Goal: Task Accomplishment & Management: Manage account settings

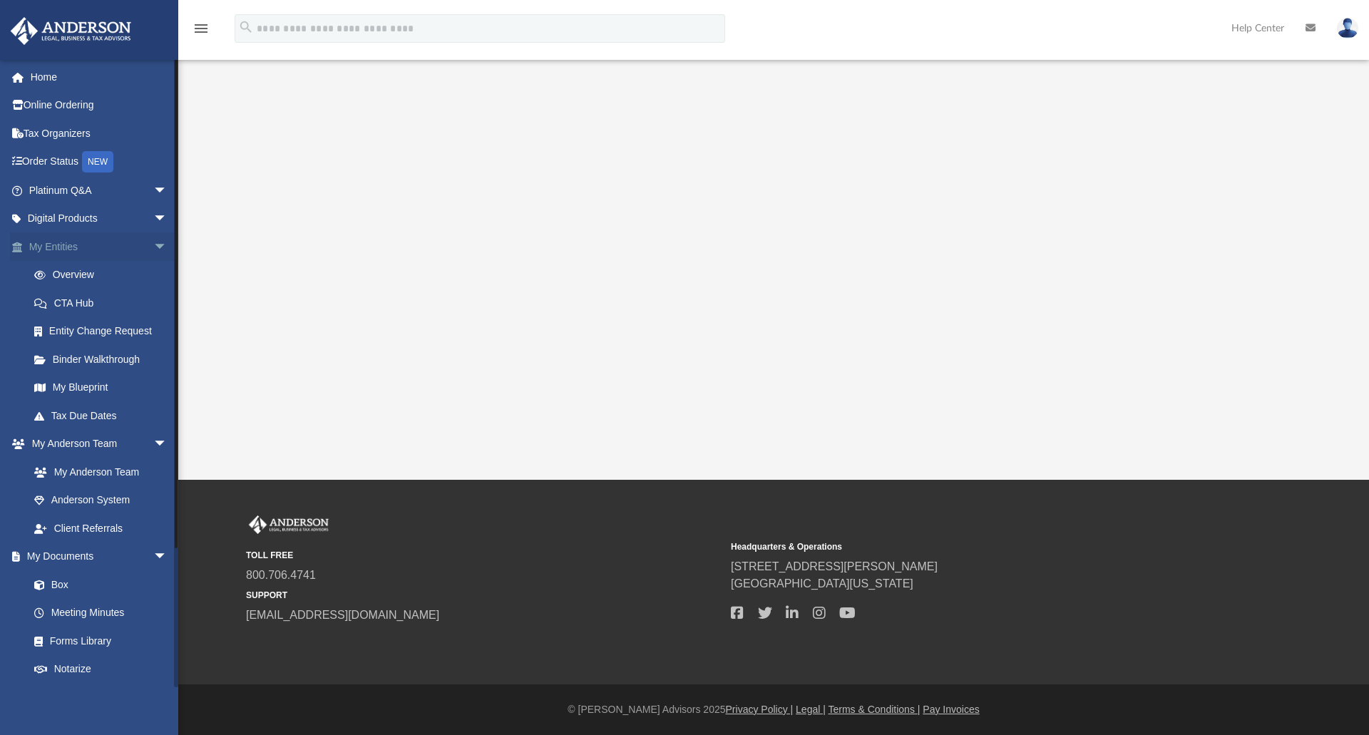
click at [153, 247] on span "arrow_drop_down" at bounding box center [167, 246] width 29 height 29
click at [66, 417] on link "Box" at bounding box center [104, 415] width 169 height 29
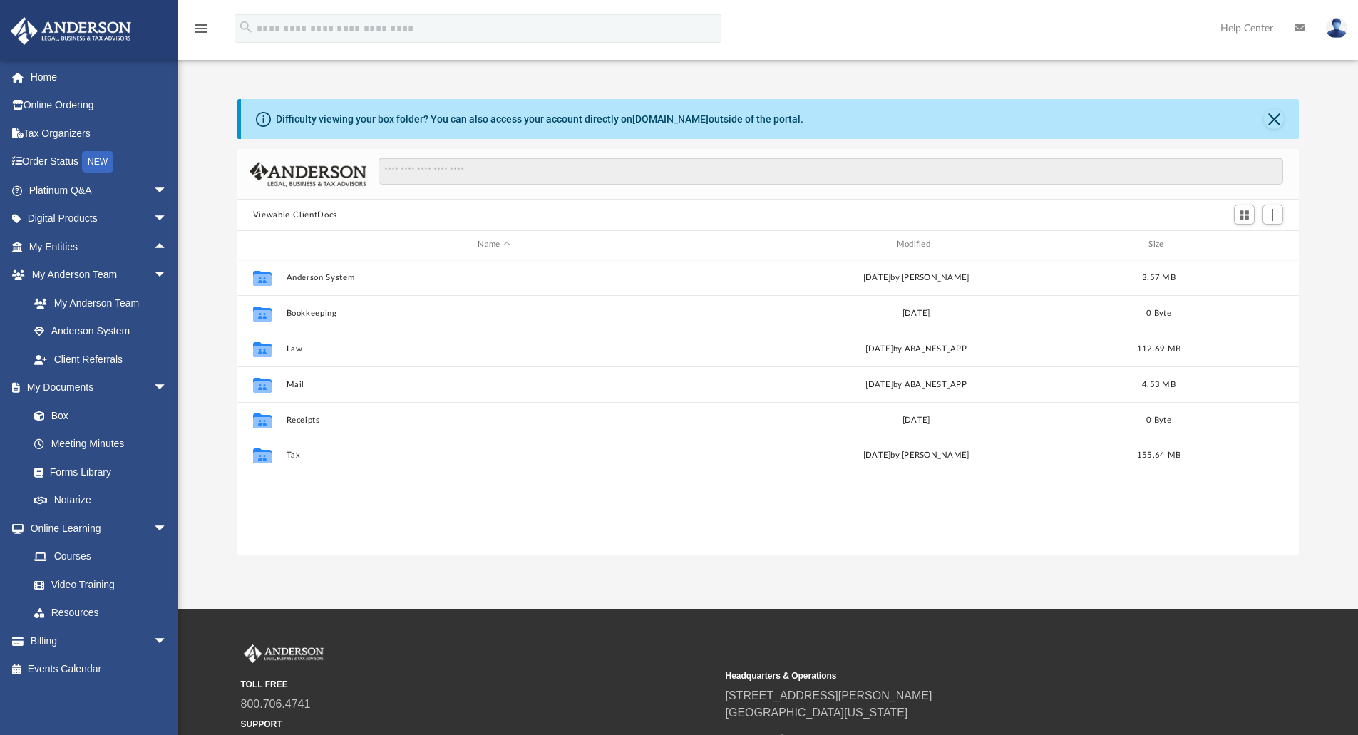
scroll to position [314, 1051]
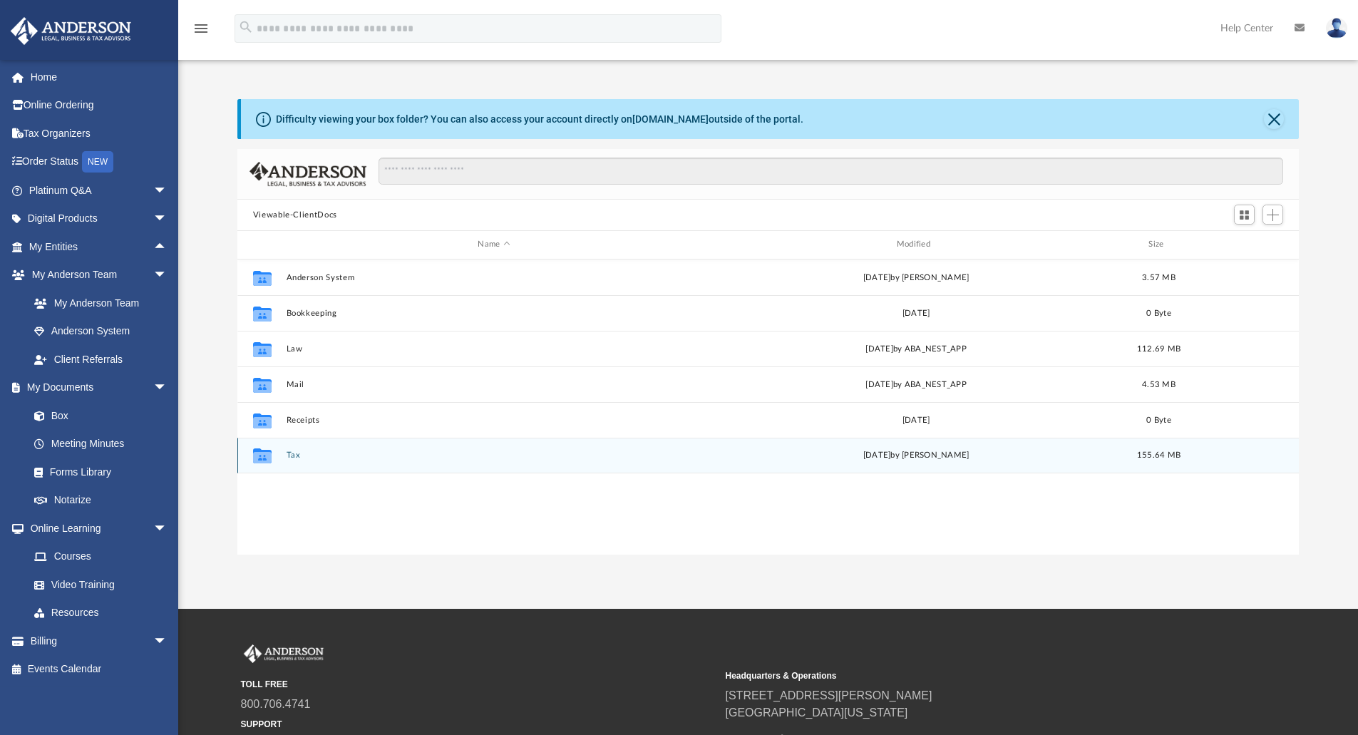
click at [291, 452] on button "Tax" at bounding box center [494, 455] width 416 height 9
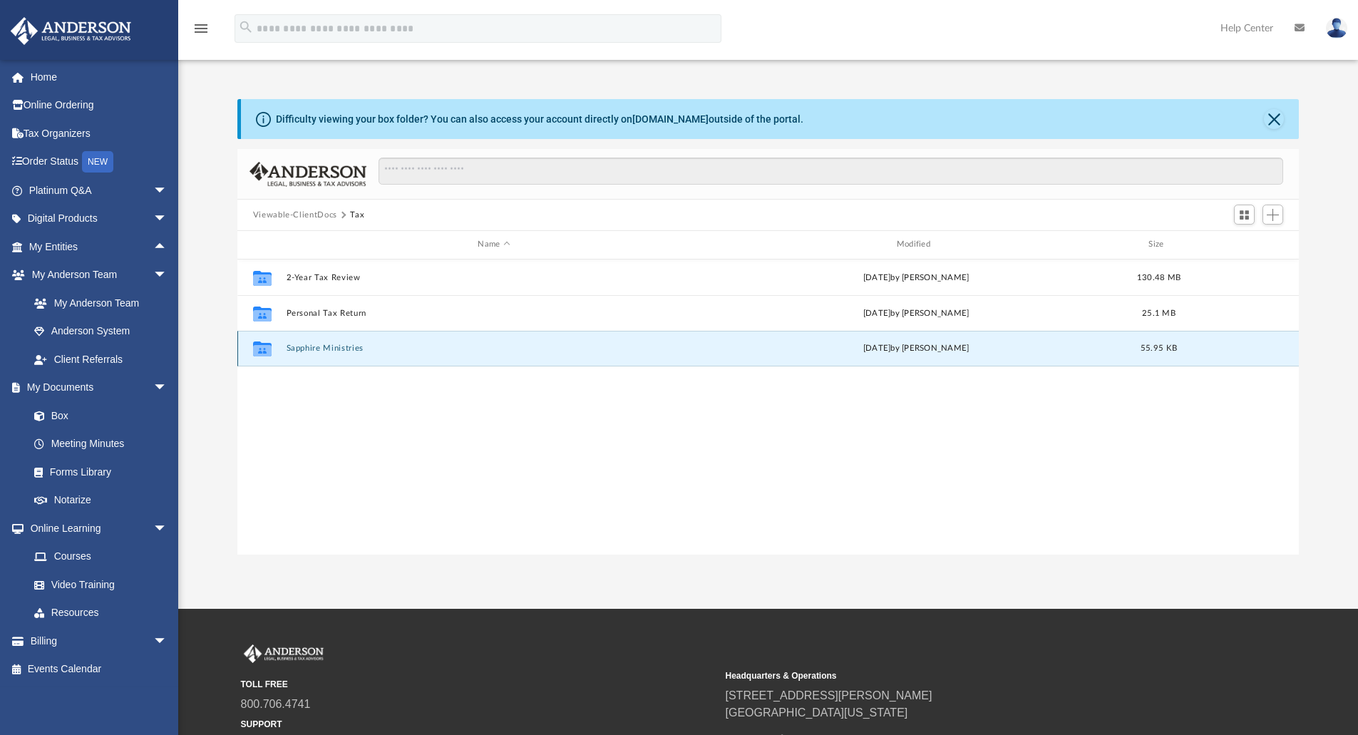
click at [338, 350] on button "Sapphire Ministries" at bounding box center [494, 348] width 416 height 9
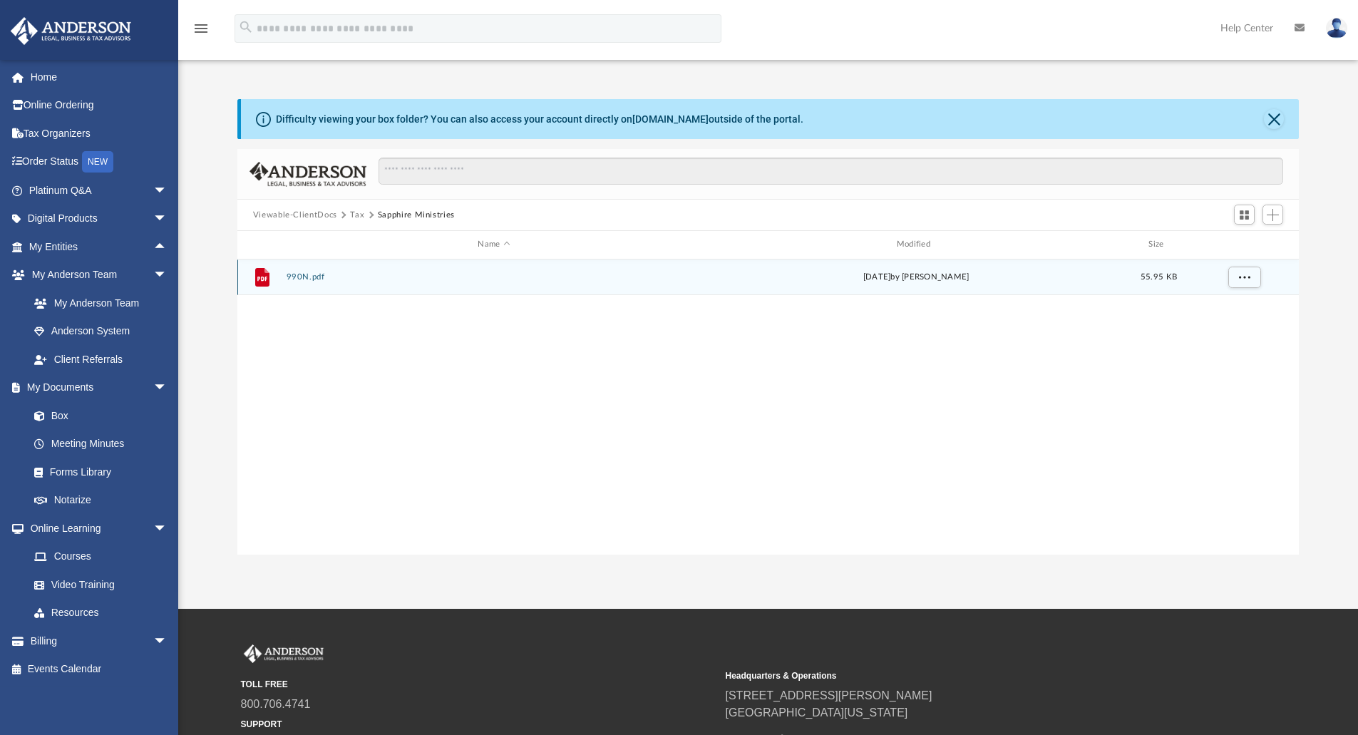
click at [298, 278] on button "990N.pdf" at bounding box center [494, 276] width 416 height 9
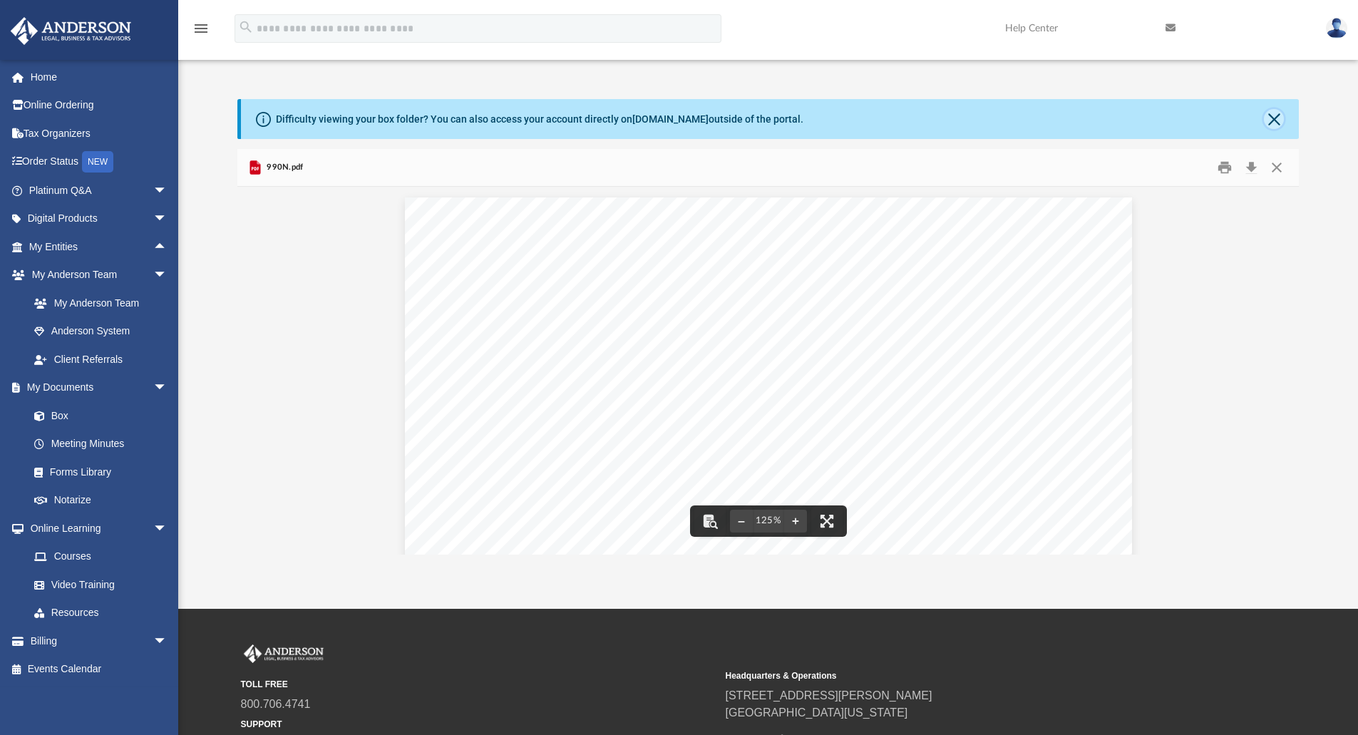
click at [1266, 123] on button "Close" at bounding box center [1274, 119] width 20 height 20
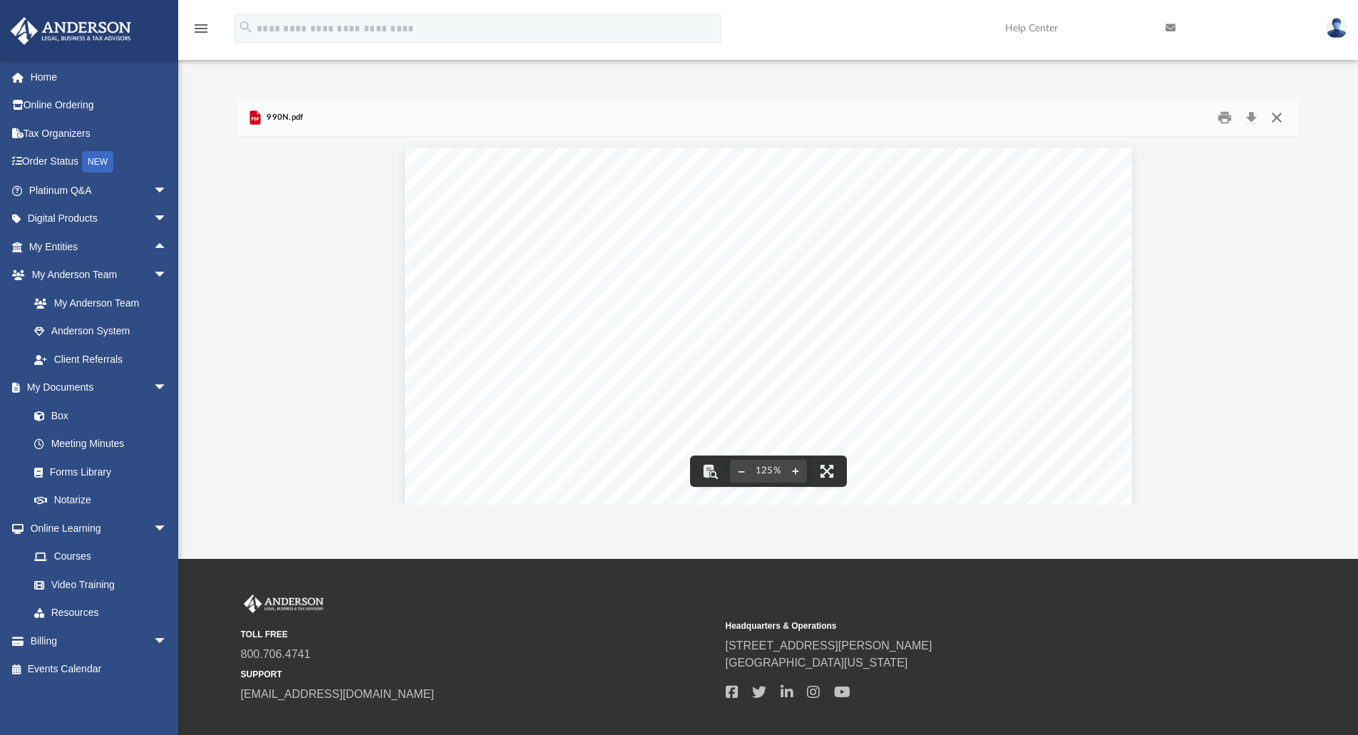
click at [1282, 118] on button "Close" at bounding box center [1277, 118] width 26 height 22
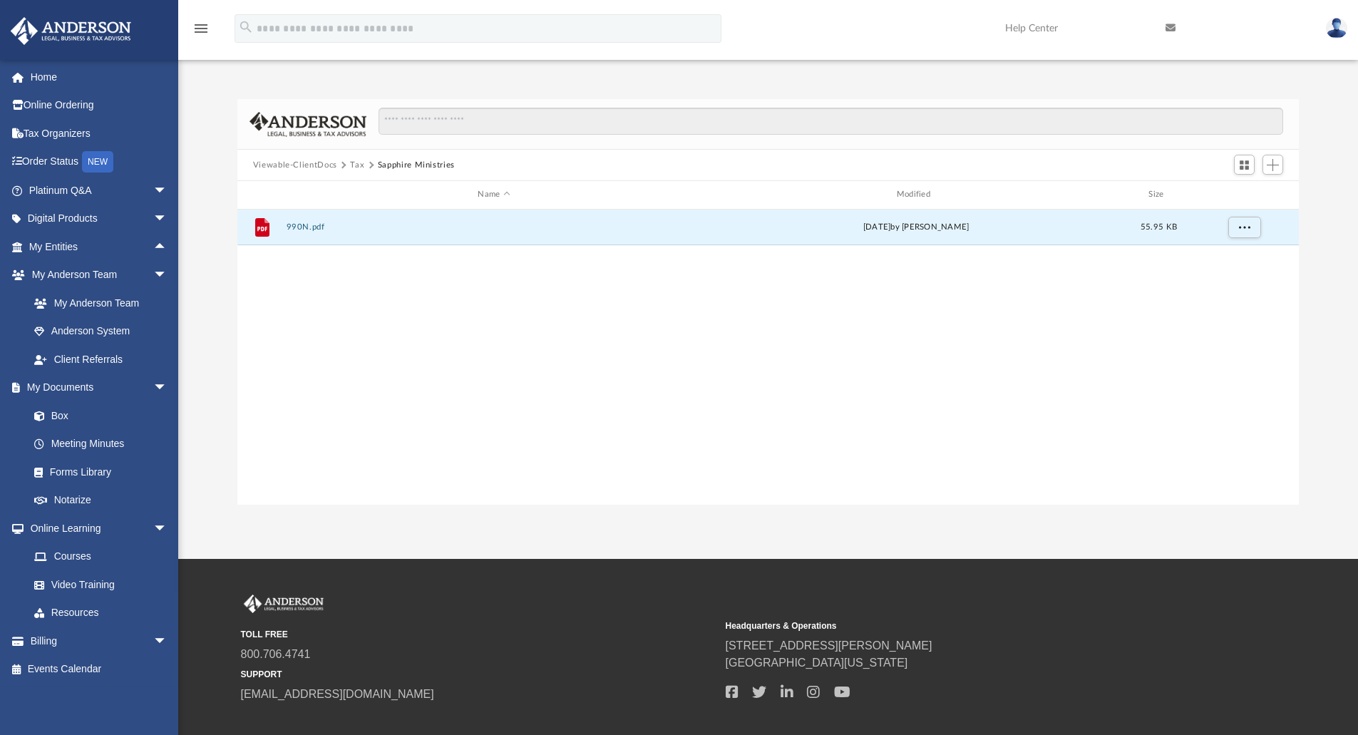
click at [358, 165] on button "Tax" at bounding box center [357, 165] width 14 height 13
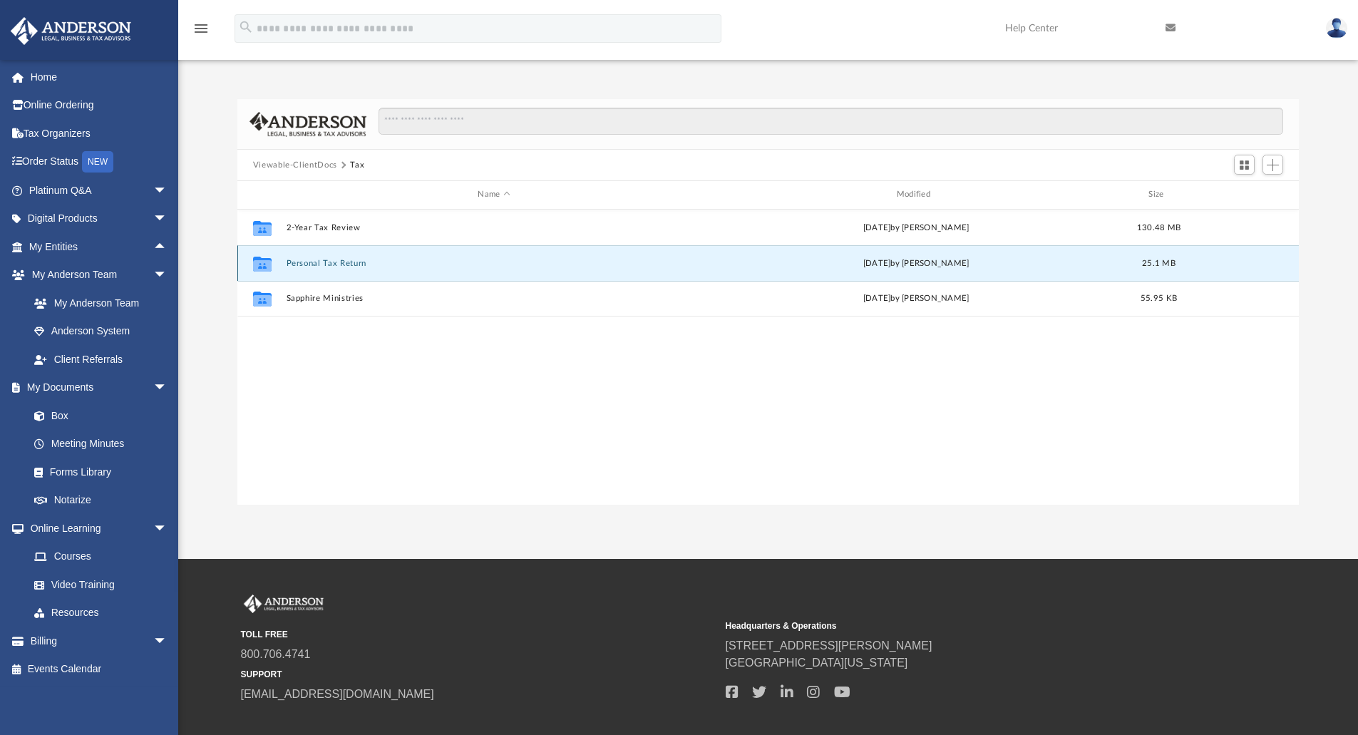
click at [340, 259] on button "Personal Tax Return" at bounding box center [494, 263] width 416 height 9
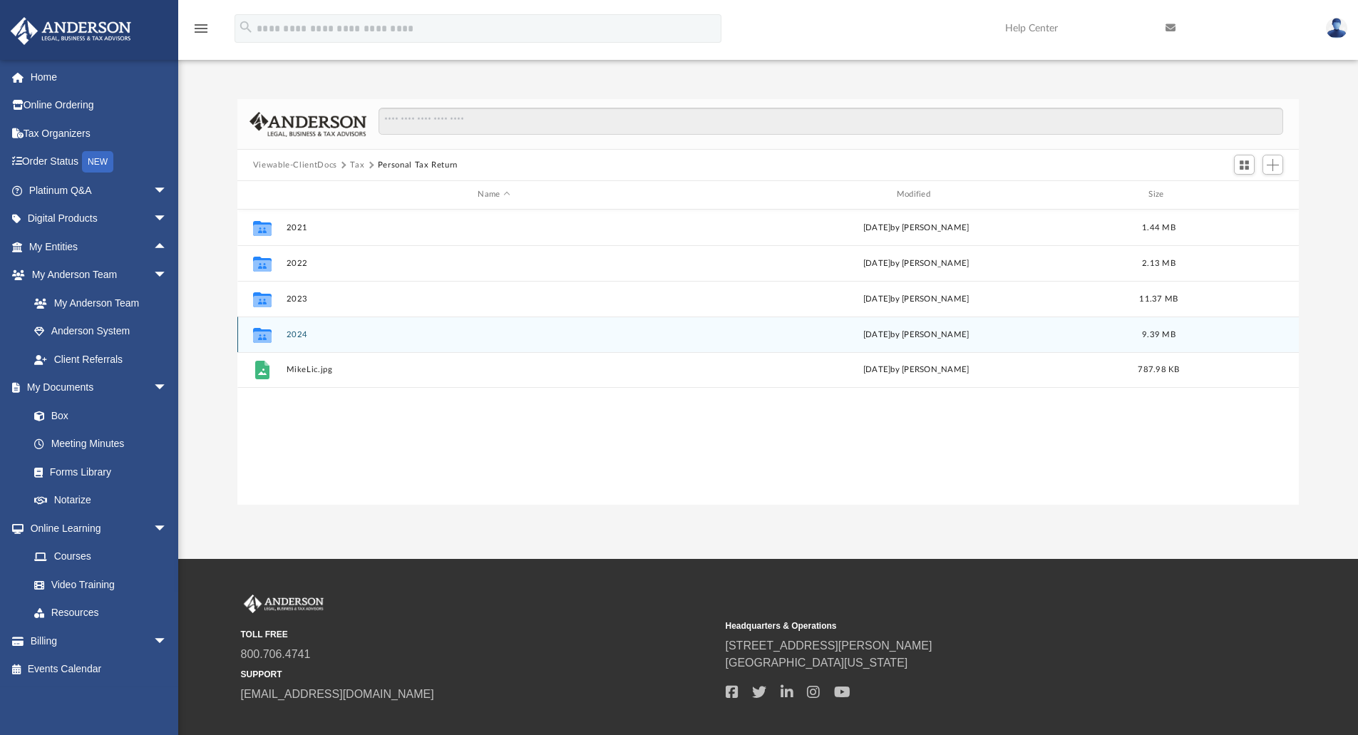
click at [297, 335] on button "2024" at bounding box center [494, 334] width 416 height 9
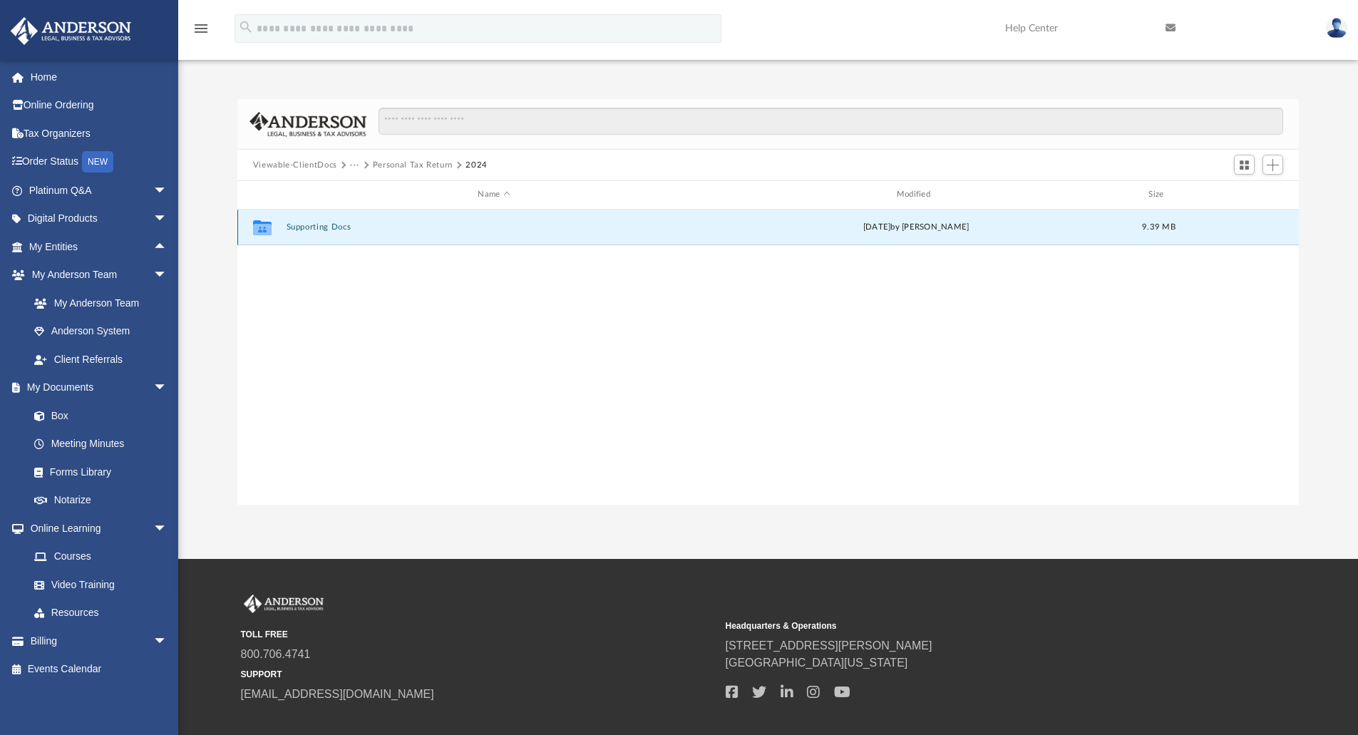
click at [319, 227] on button "Supporting Docs" at bounding box center [494, 226] width 416 height 9
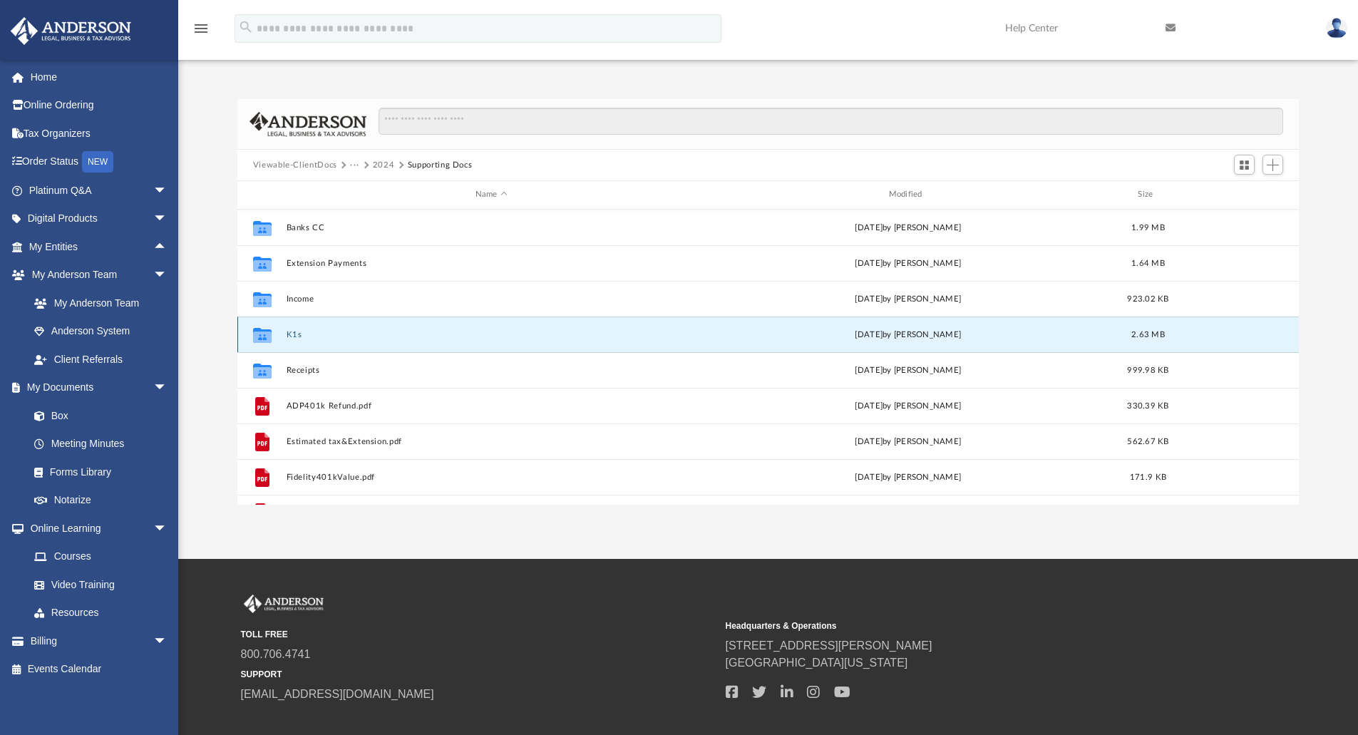
click at [295, 333] on button "K1s" at bounding box center [491, 334] width 411 height 9
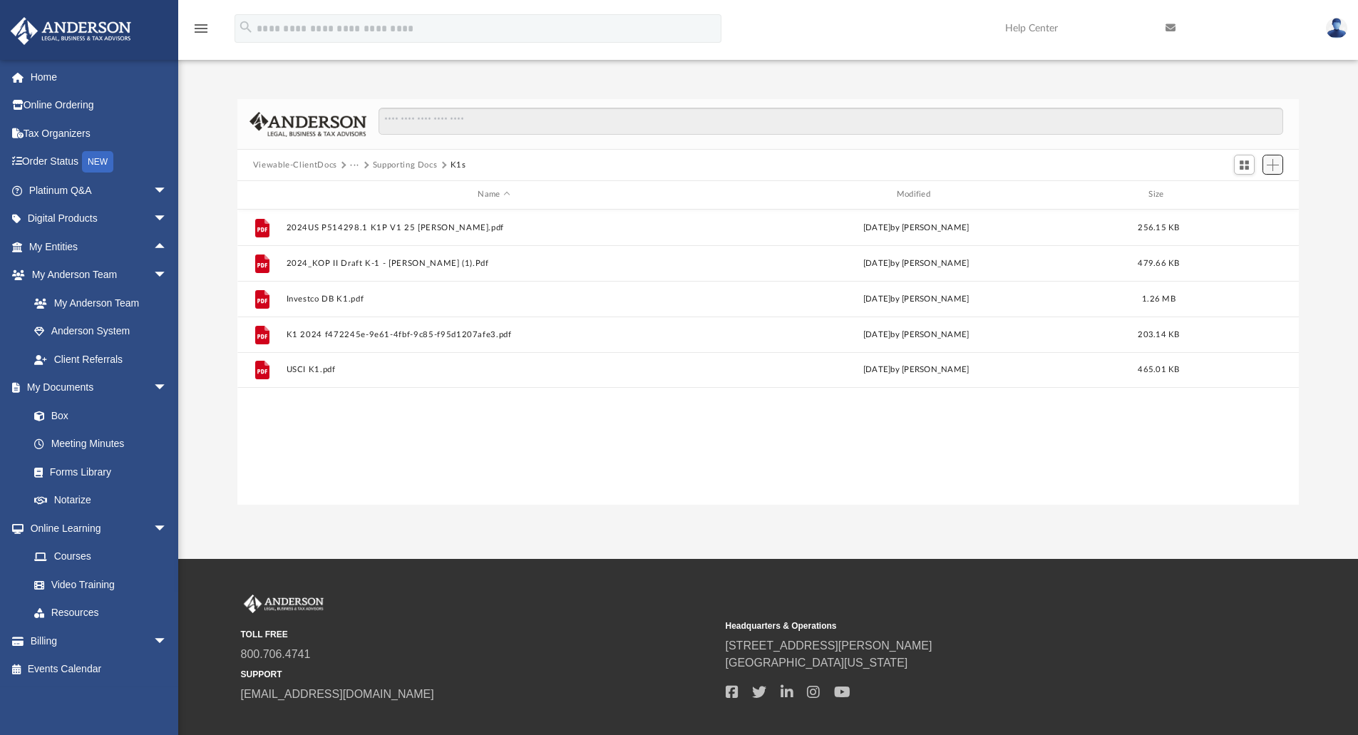
click at [1278, 164] on span "Add" at bounding box center [1273, 165] width 12 height 12
click at [1240, 193] on li "Upload" at bounding box center [1253, 193] width 46 height 15
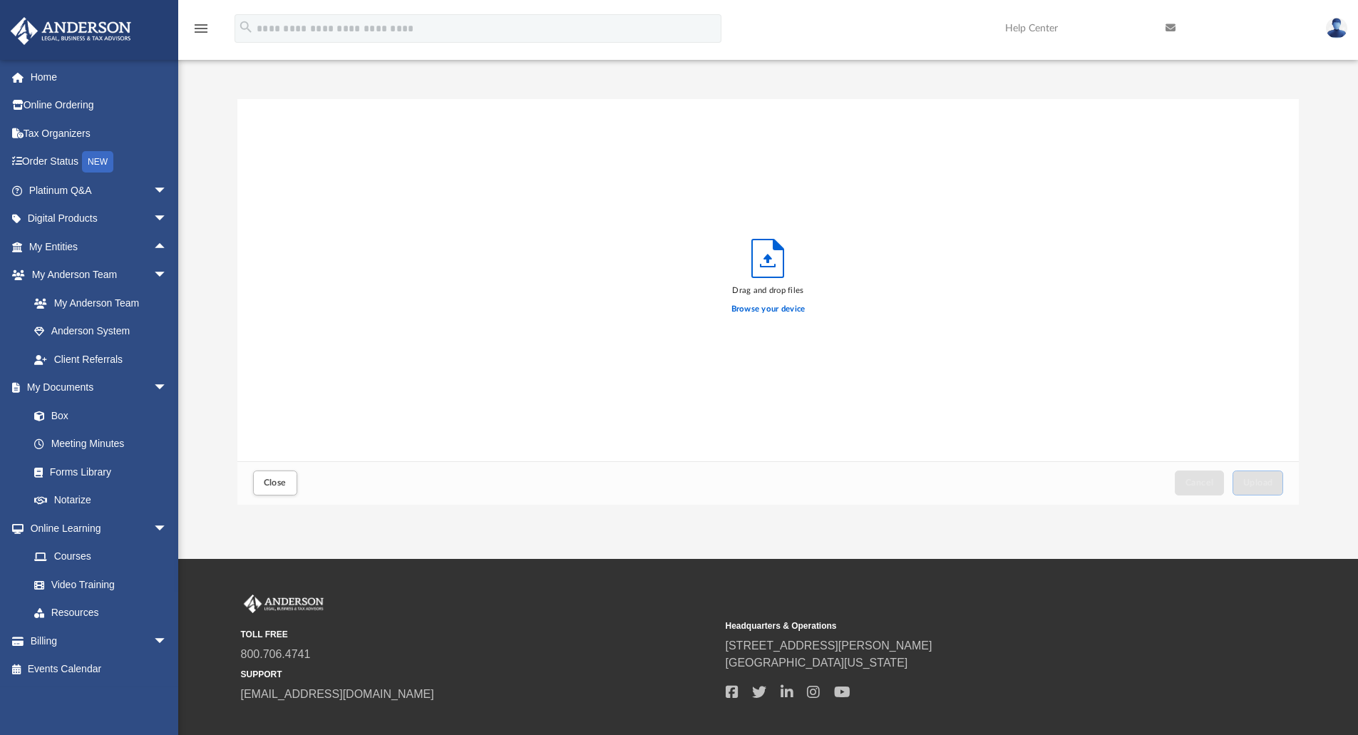
scroll to position [351, 1051]
click at [1263, 481] on span "Upload" at bounding box center [1259, 482] width 30 height 9
click at [273, 487] on span "Close" at bounding box center [275, 482] width 23 height 9
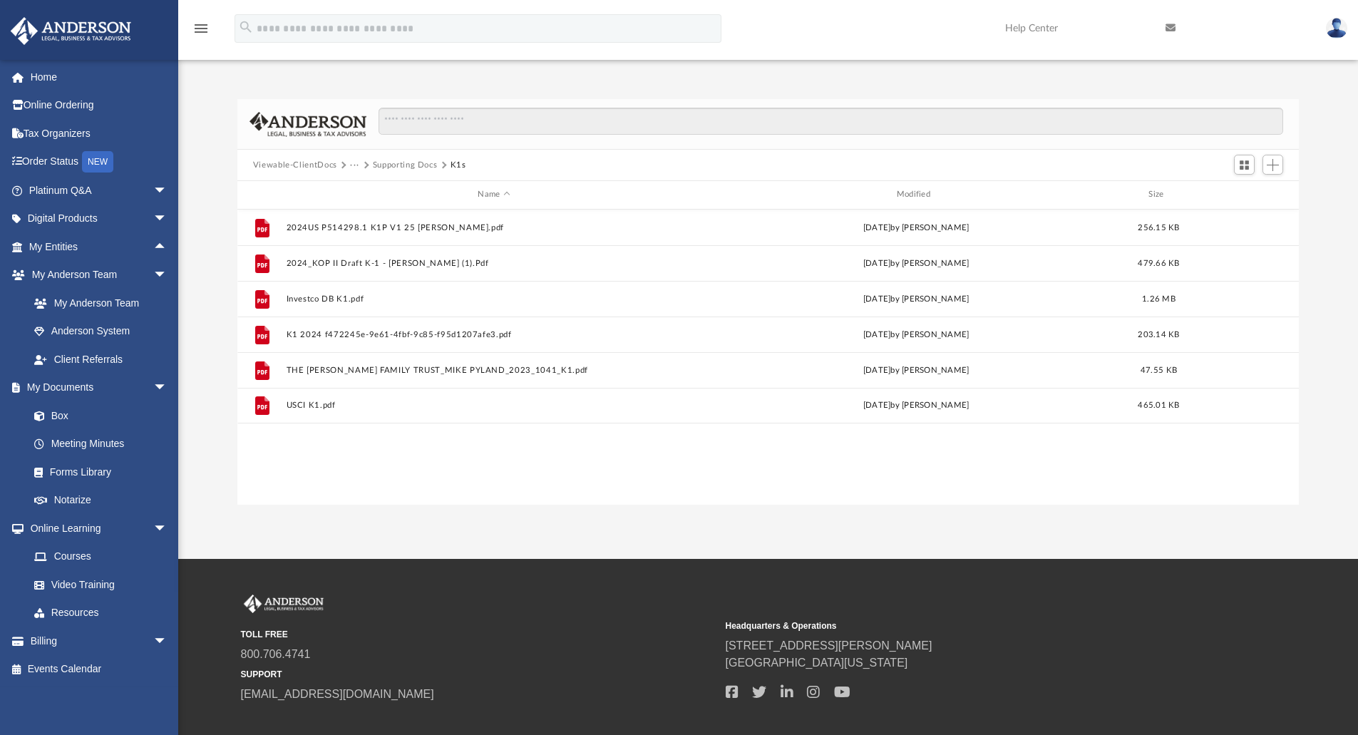
click at [415, 164] on button "Supporting Docs" at bounding box center [405, 165] width 65 height 13
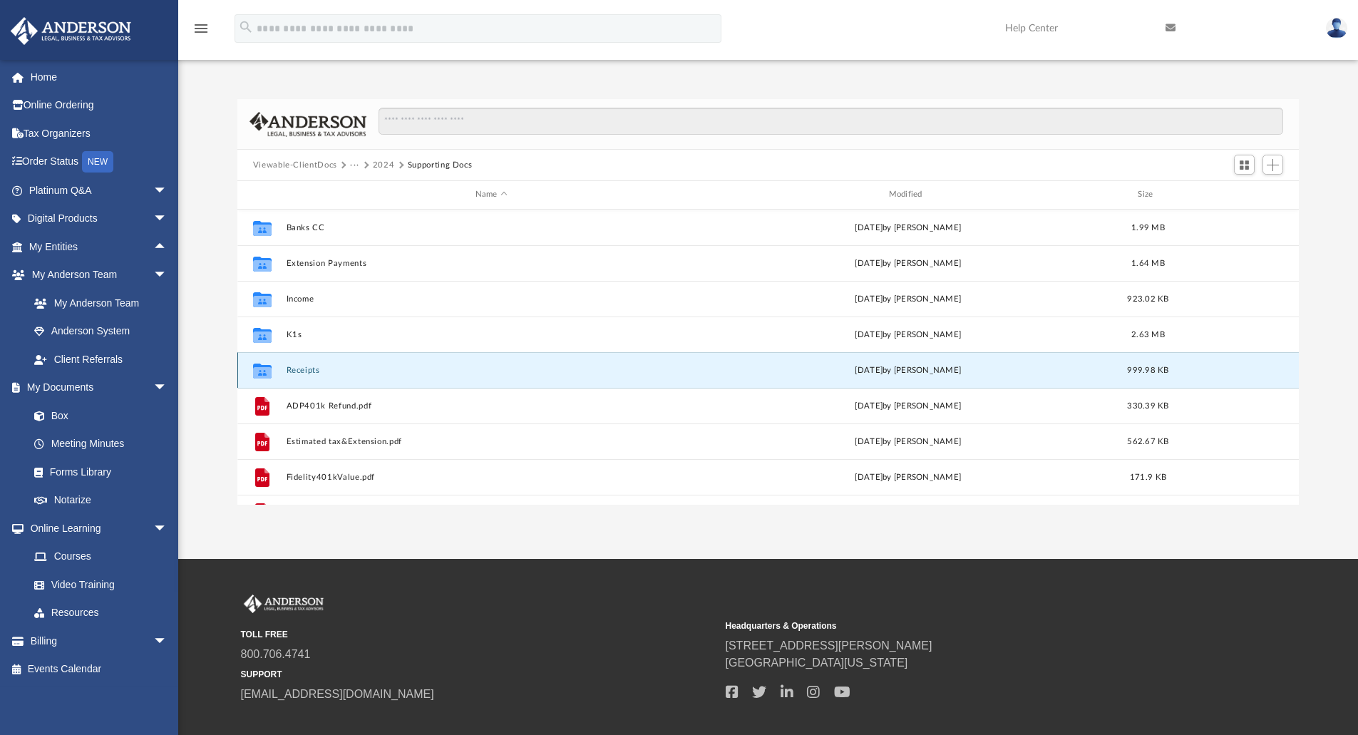
click at [308, 366] on button "Receipts" at bounding box center [491, 370] width 411 height 9
click at [303, 374] on button "Receipts" at bounding box center [491, 370] width 411 height 9
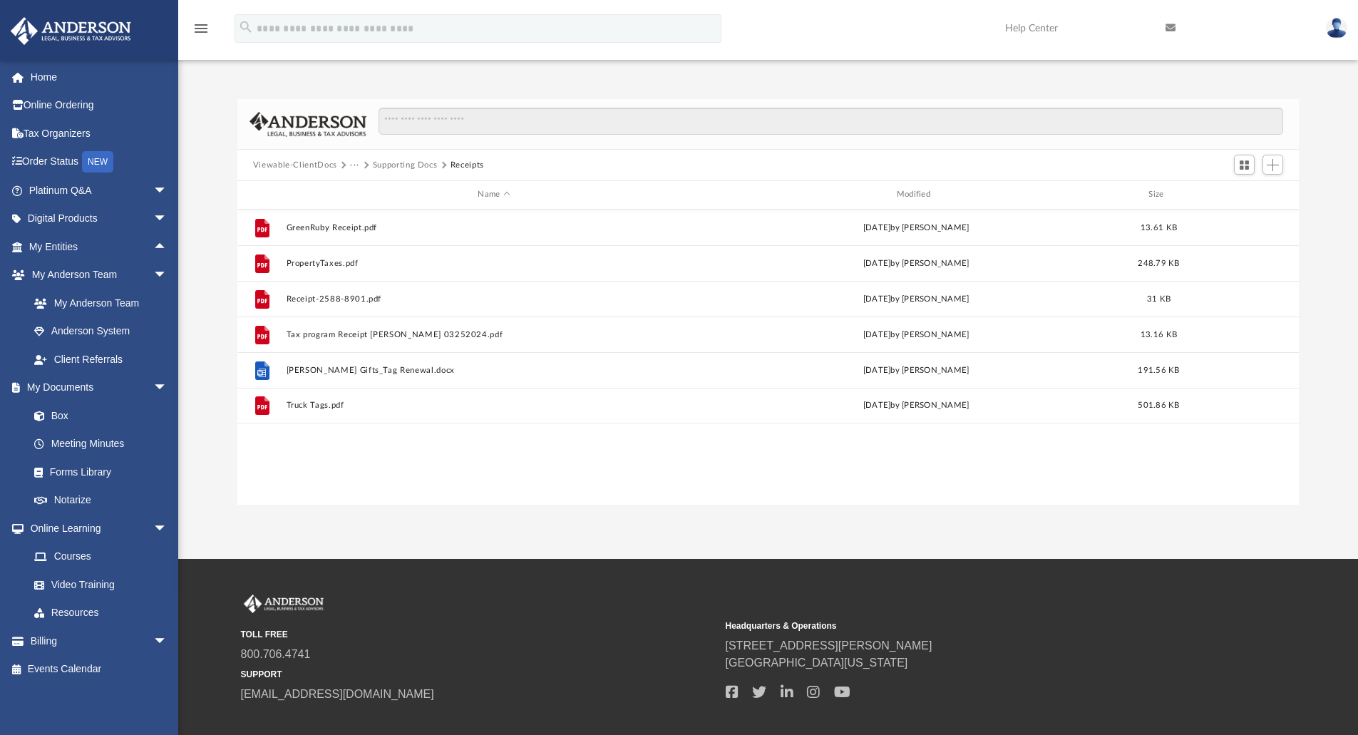
click at [419, 165] on button "Supporting Docs" at bounding box center [405, 165] width 65 height 13
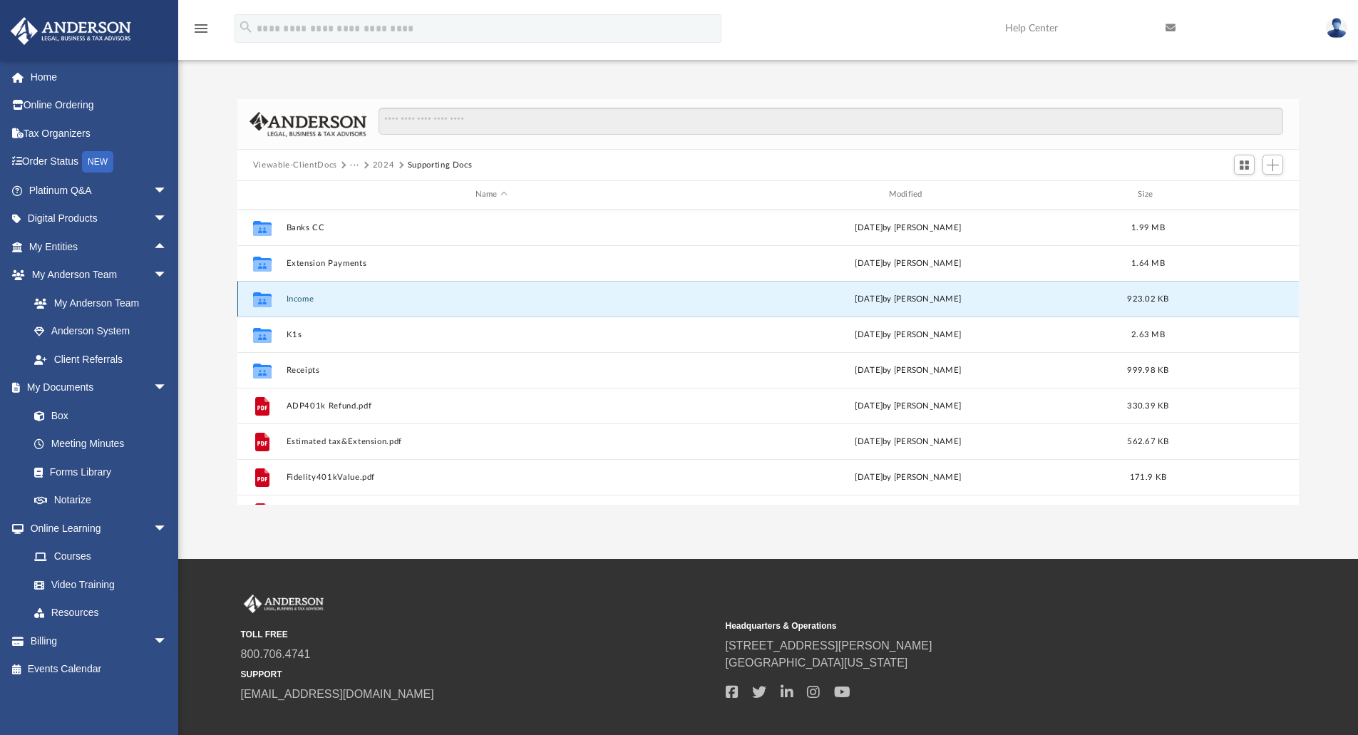
click at [299, 299] on button "Income" at bounding box center [491, 299] width 411 height 9
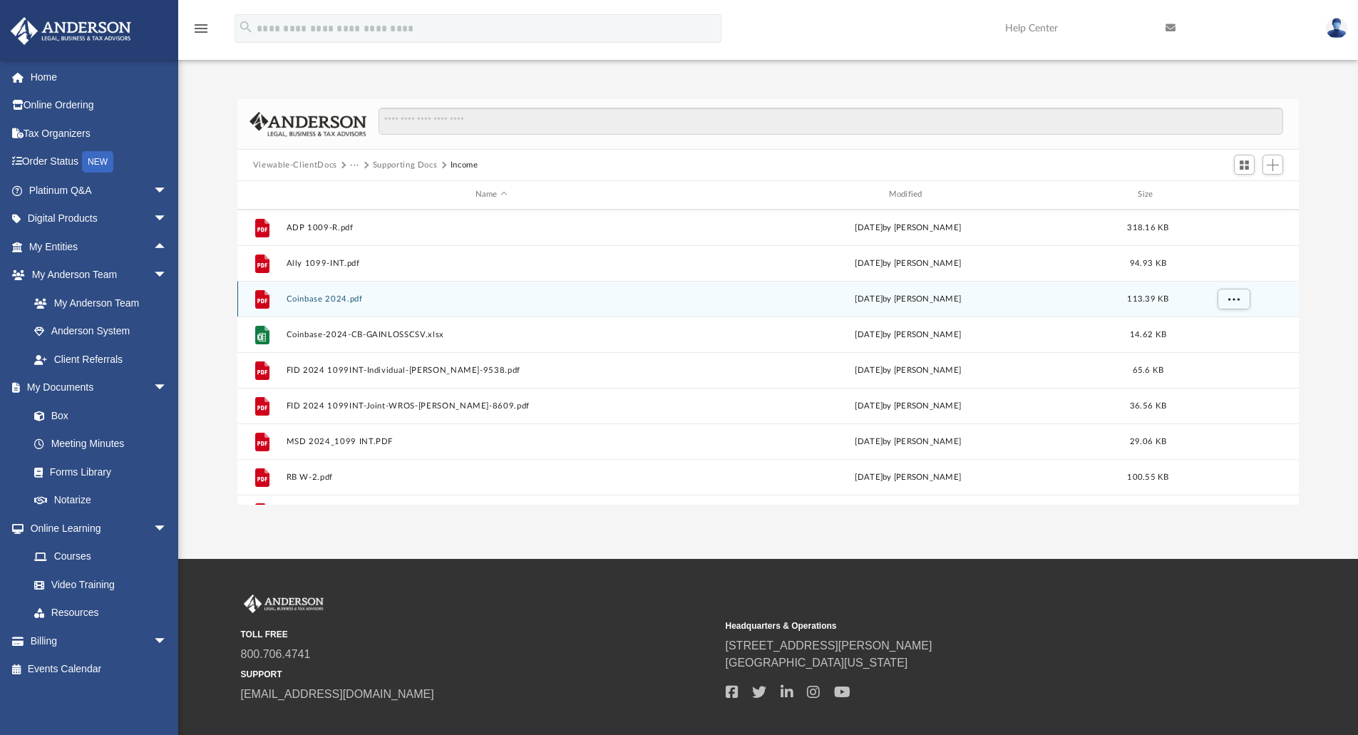
scroll to position [97, 0]
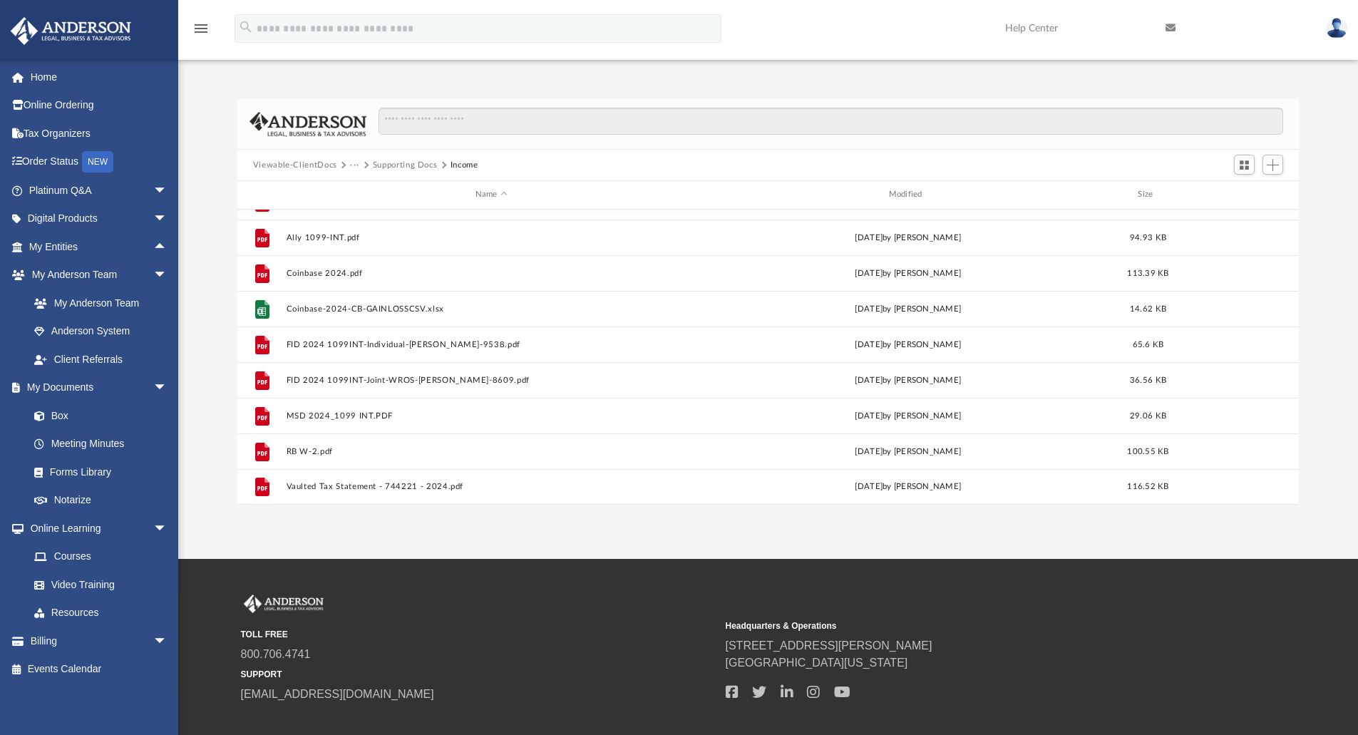
click at [424, 165] on button "Supporting Docs" at bounding box center [405, 165] width 65 height 13
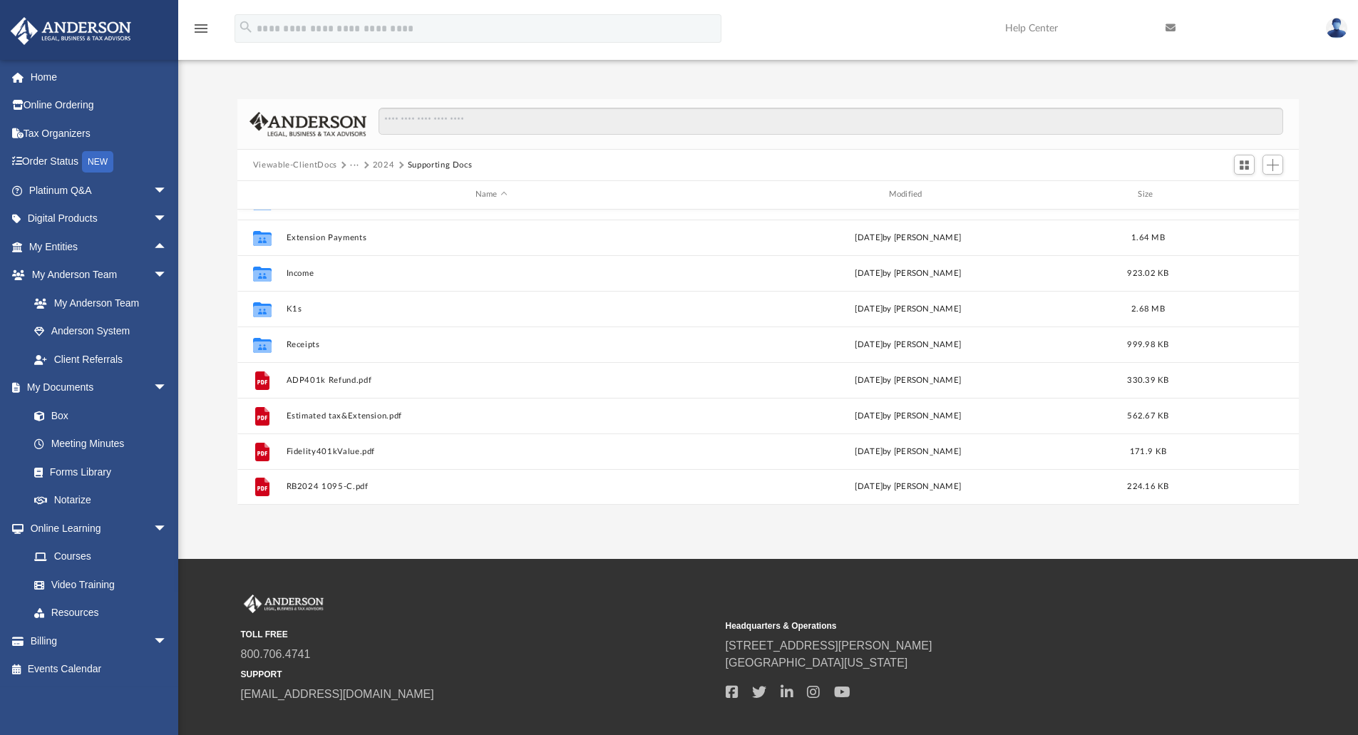
scroll to position [0, 0]
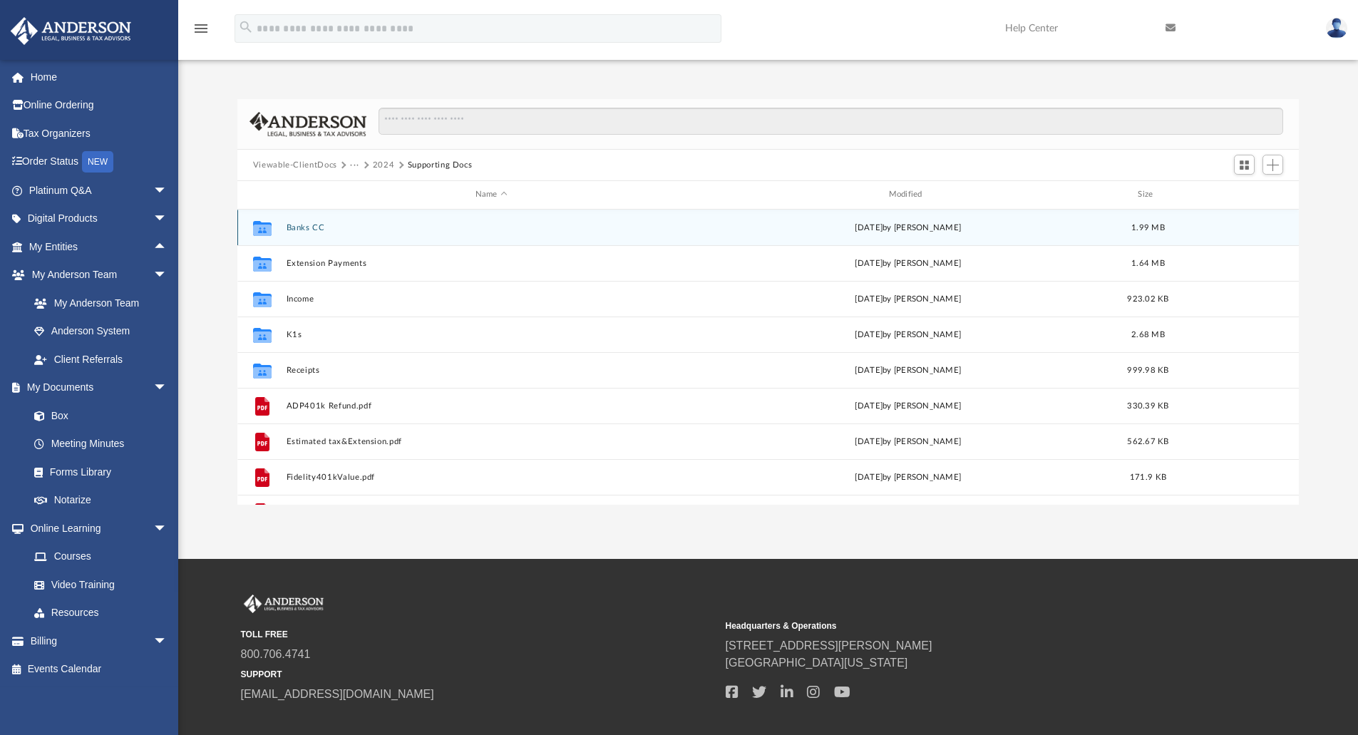
click at [308, 227] on button "Banks CC" at bounding box center [491, 227] width 411 height 9
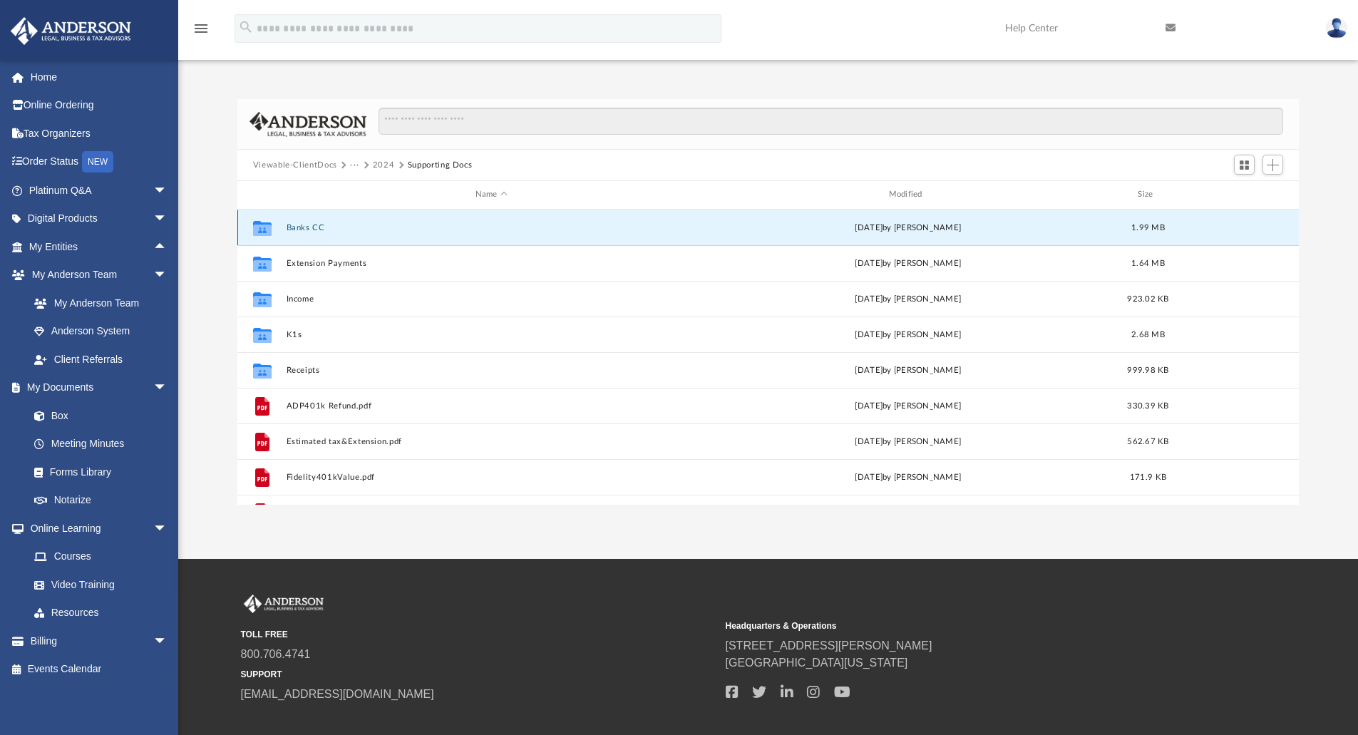
click at [308, 227] on button "Banks CC" at bounding box center [491, 227] width 411 height 9
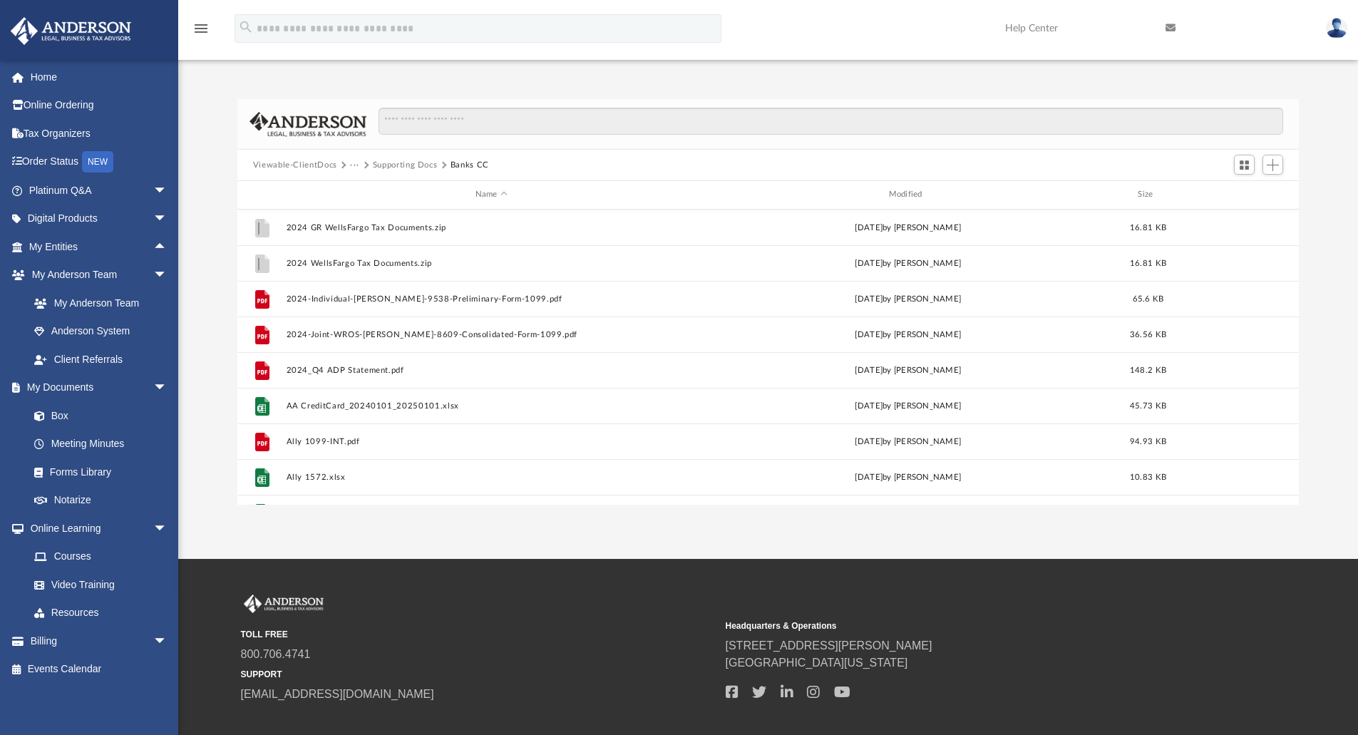
click at [421, 162] on button "Supporting Docs" at bounding box center [405, 165] width 65 height 13
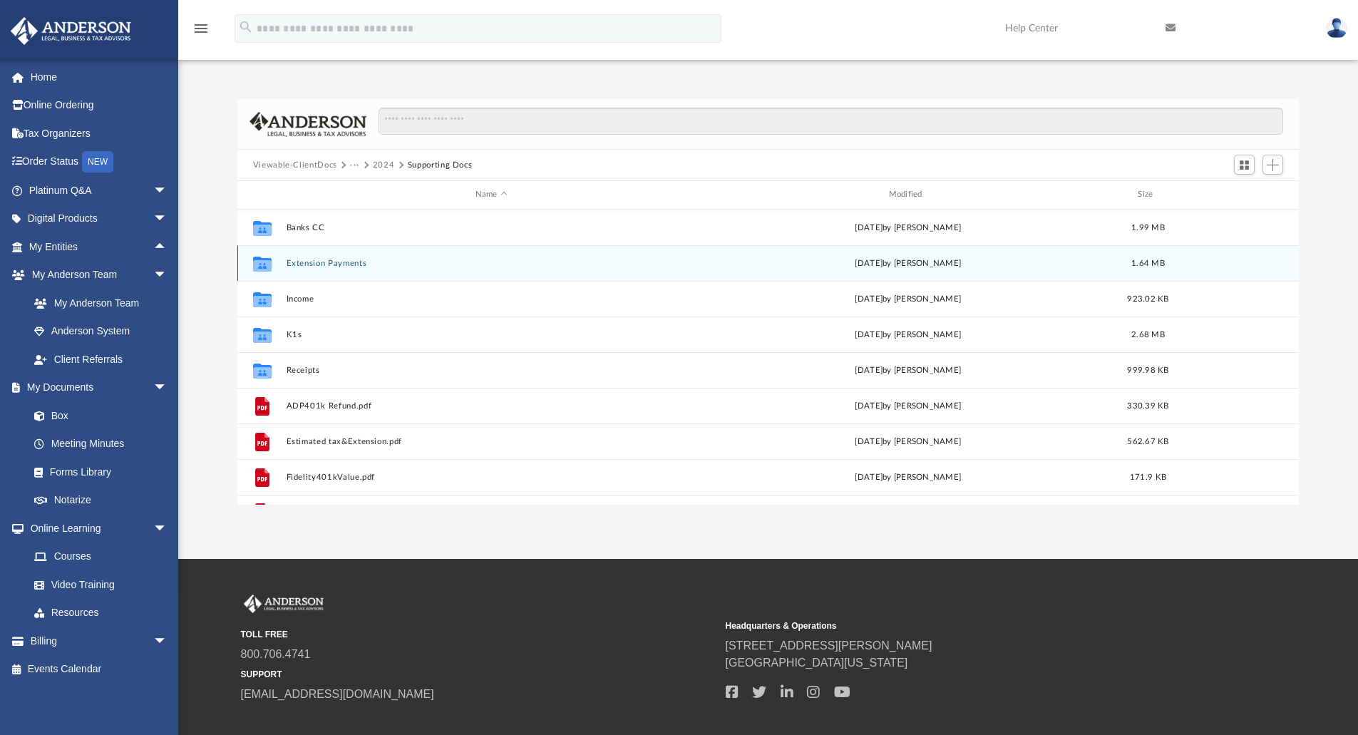
click at [314, 261] on button "Extension Payments" at bounding box center [491, 263] width 411 height 9
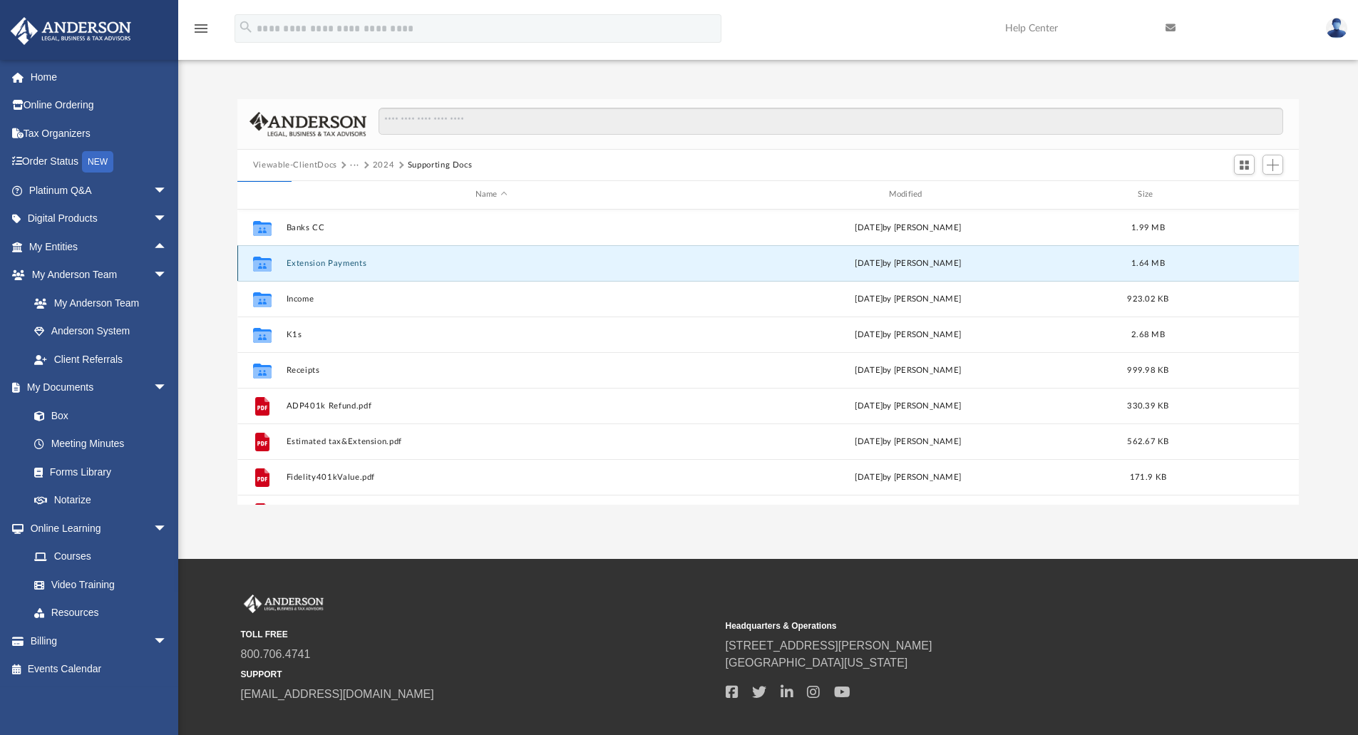
click at [314, 261] on button "Extension Payments" at bounding box center [491, 263] width 411 height 9
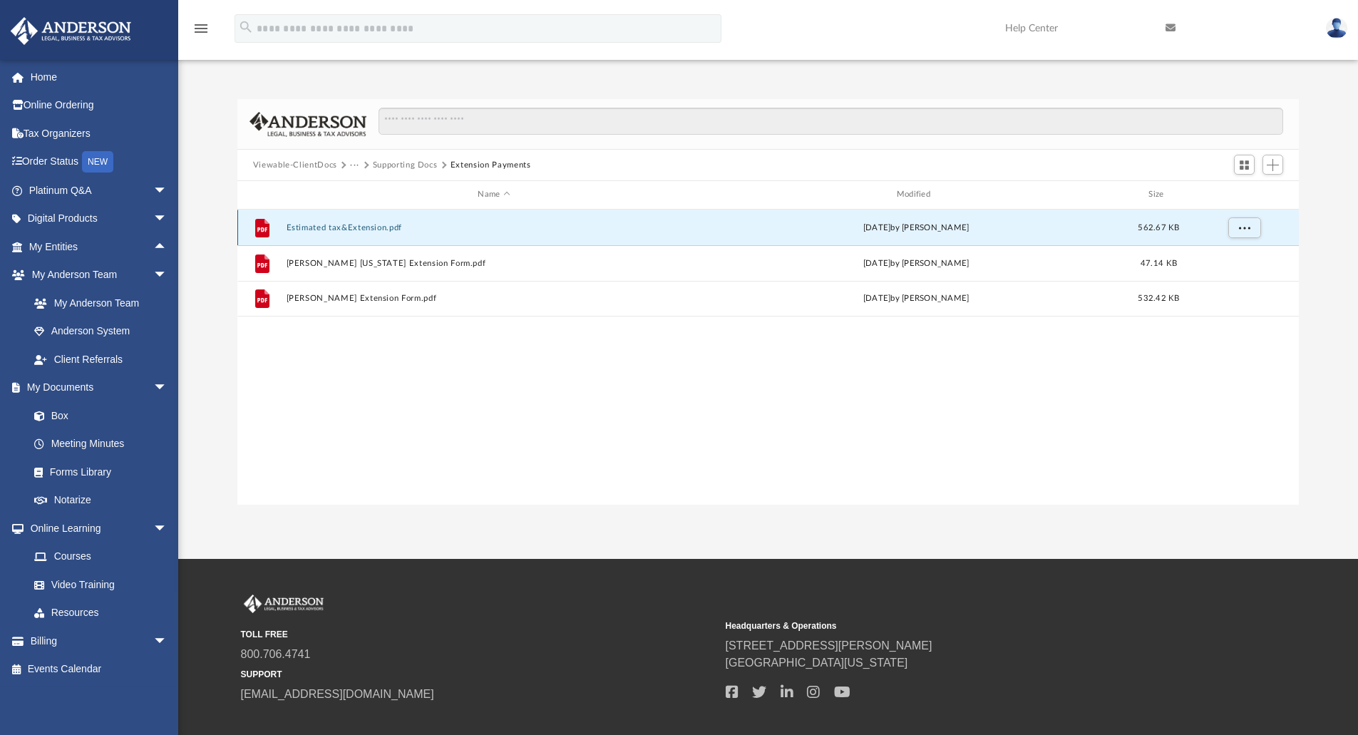
click at [317, 229] on button "Estimated tax&Extension.pdf" at bounding box center [494, 227] width 416 height 9
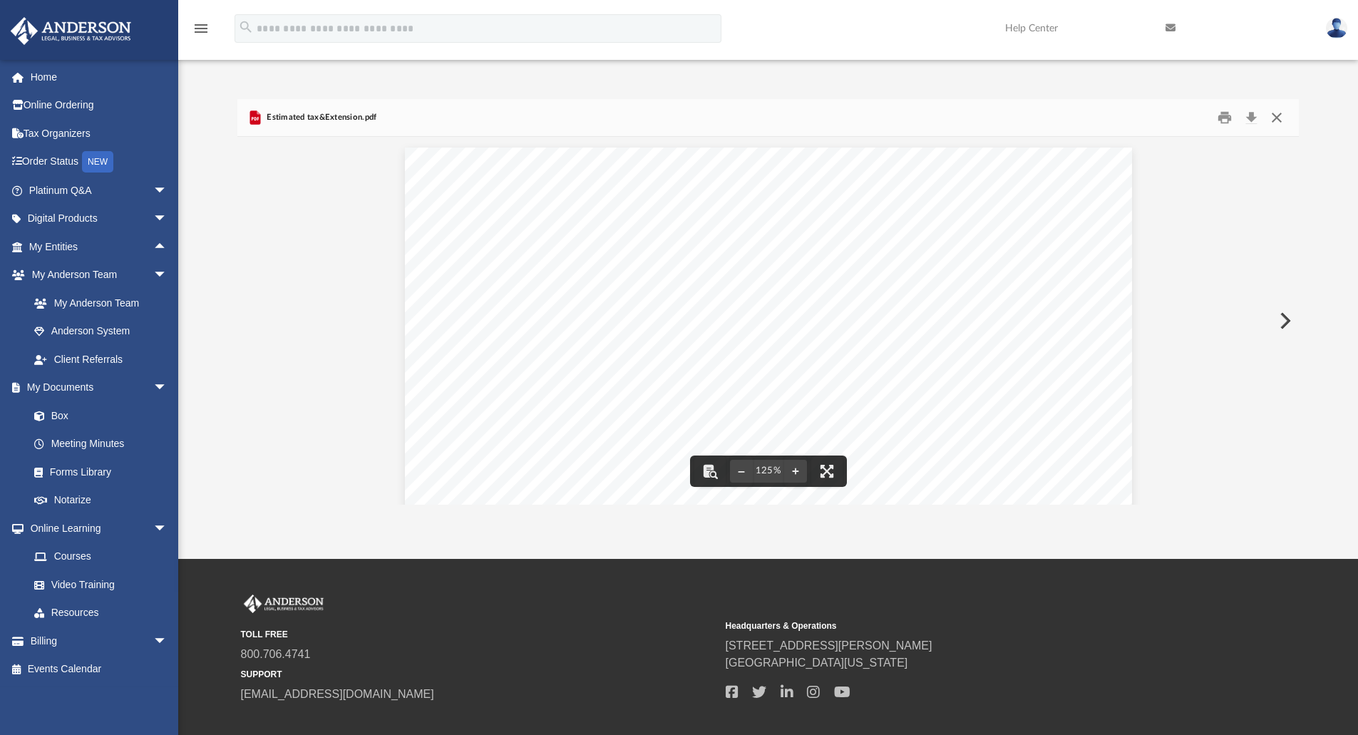
click at [1274, 116] on button "Close" at bounding box center [1277, 118] width 26 height 22
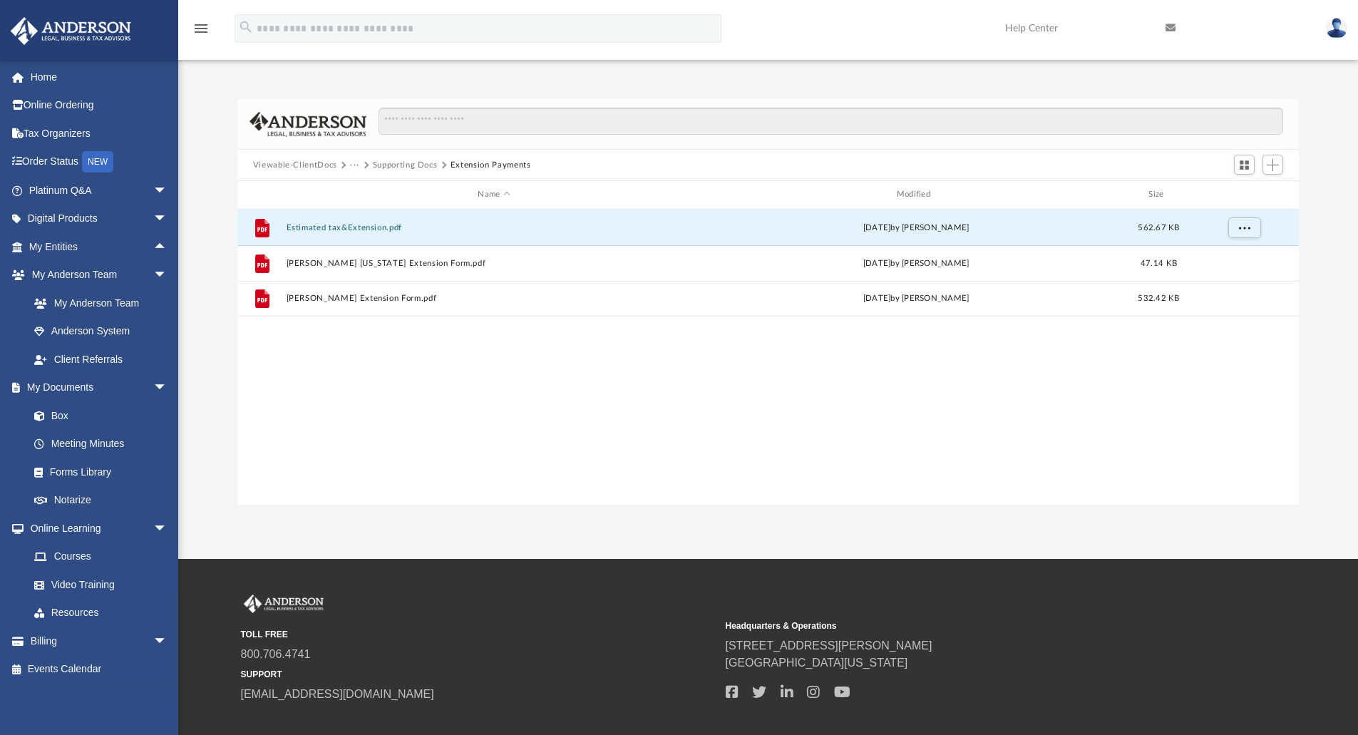
click at [429, 166] on button "Supporting Docs" at bounding box center [405, 165] width 65 height 13
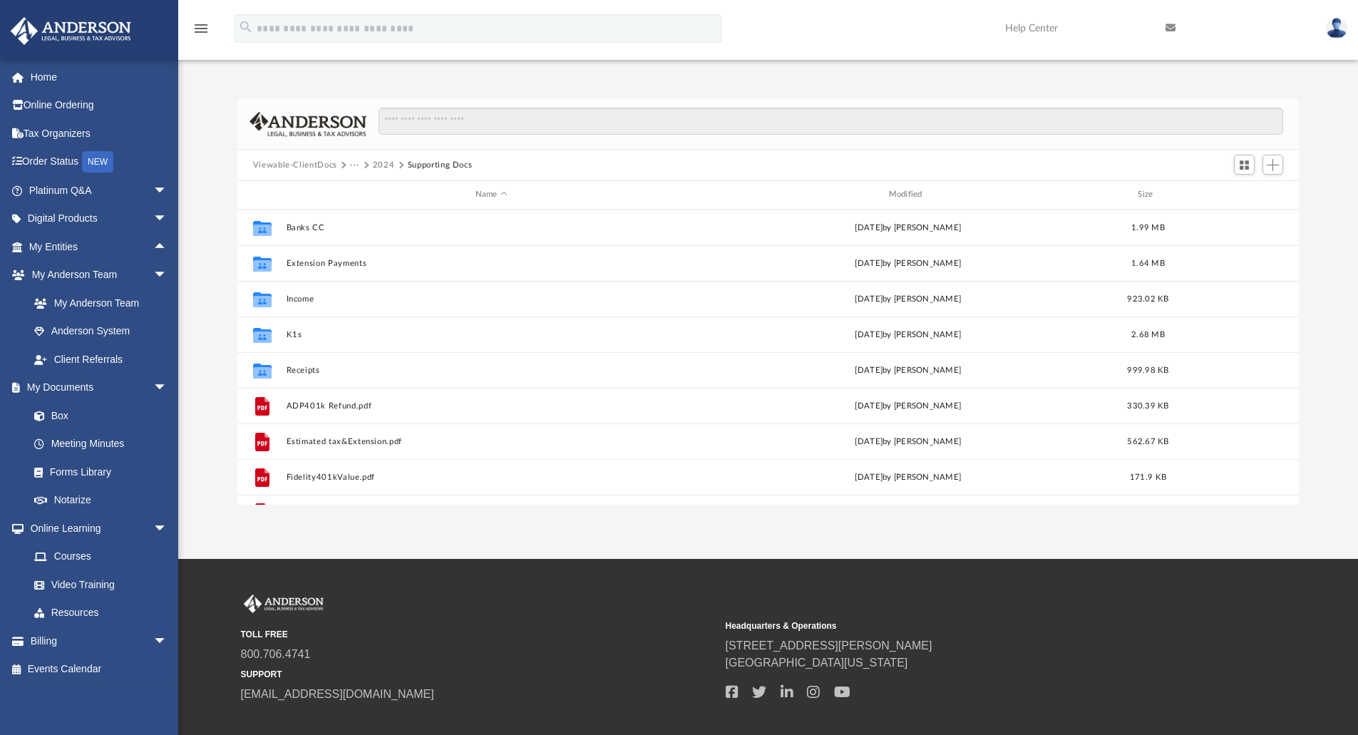
click at [379, 167] on button "2024" at bounding box center [384, 165] width 22 height 13
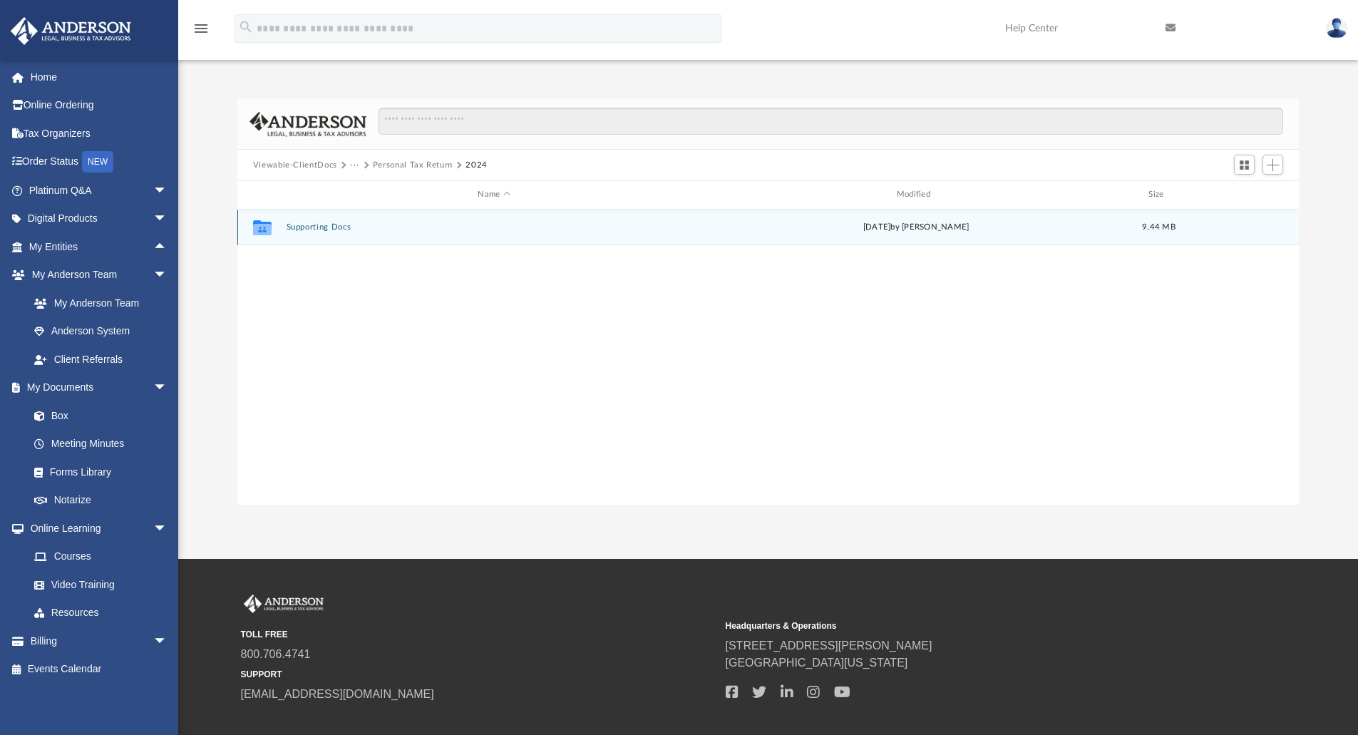
click at [342, 227] on button "Supporting Docs" at bounding box center [494, 226] width 416 height 9
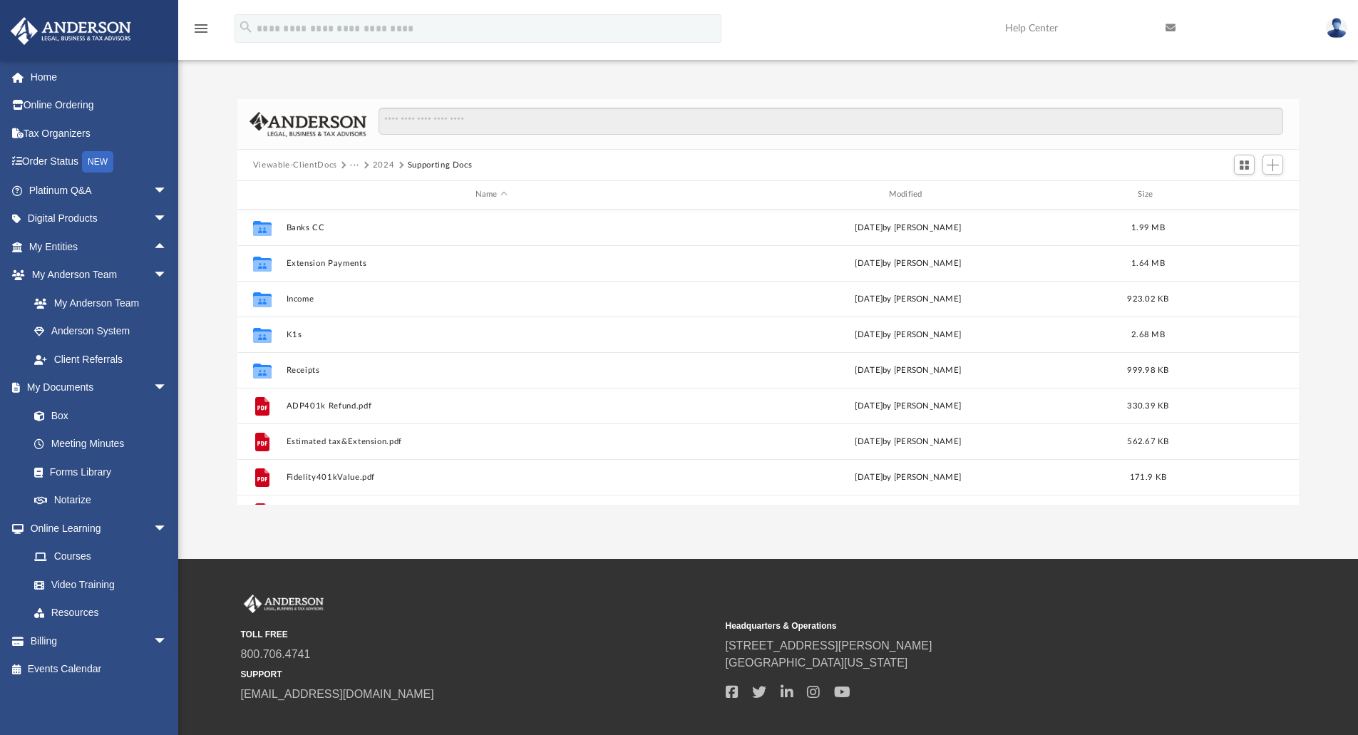
click at [379, 163] on button "2024" at bounding box center [384, 165] width 22 height 13
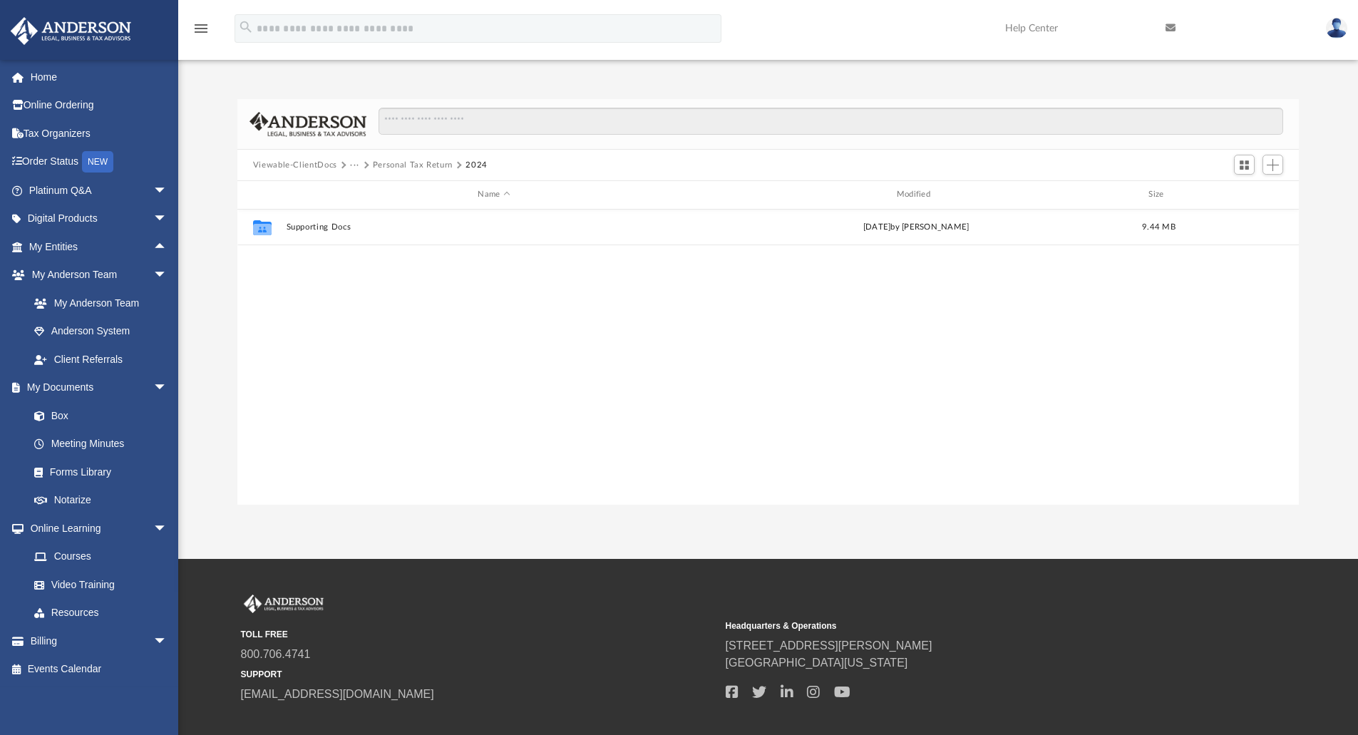
click at [425, 167] on button "Personal Tax Return" at bounding box center [413, 165] width 80 height 13
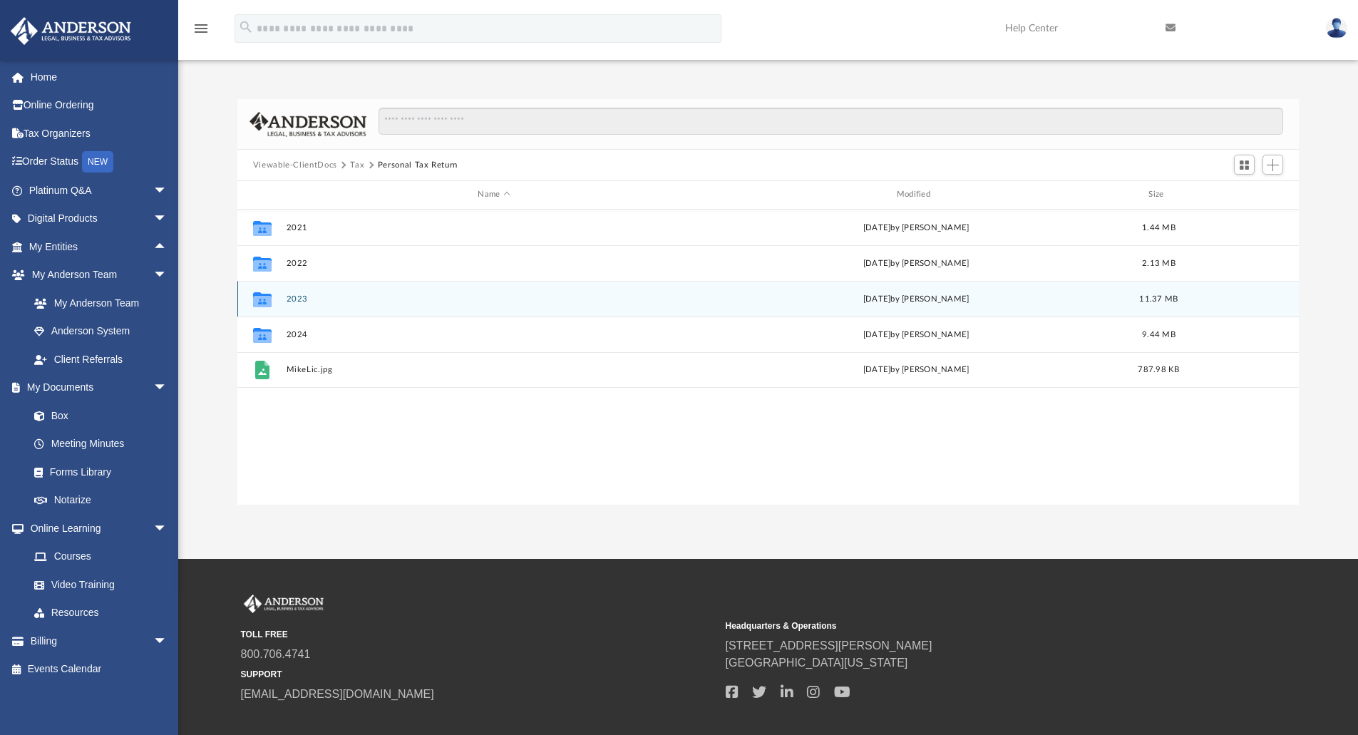
click at [298, 297] on button "2023" at bounding box center [494, 299] width 416 height 9
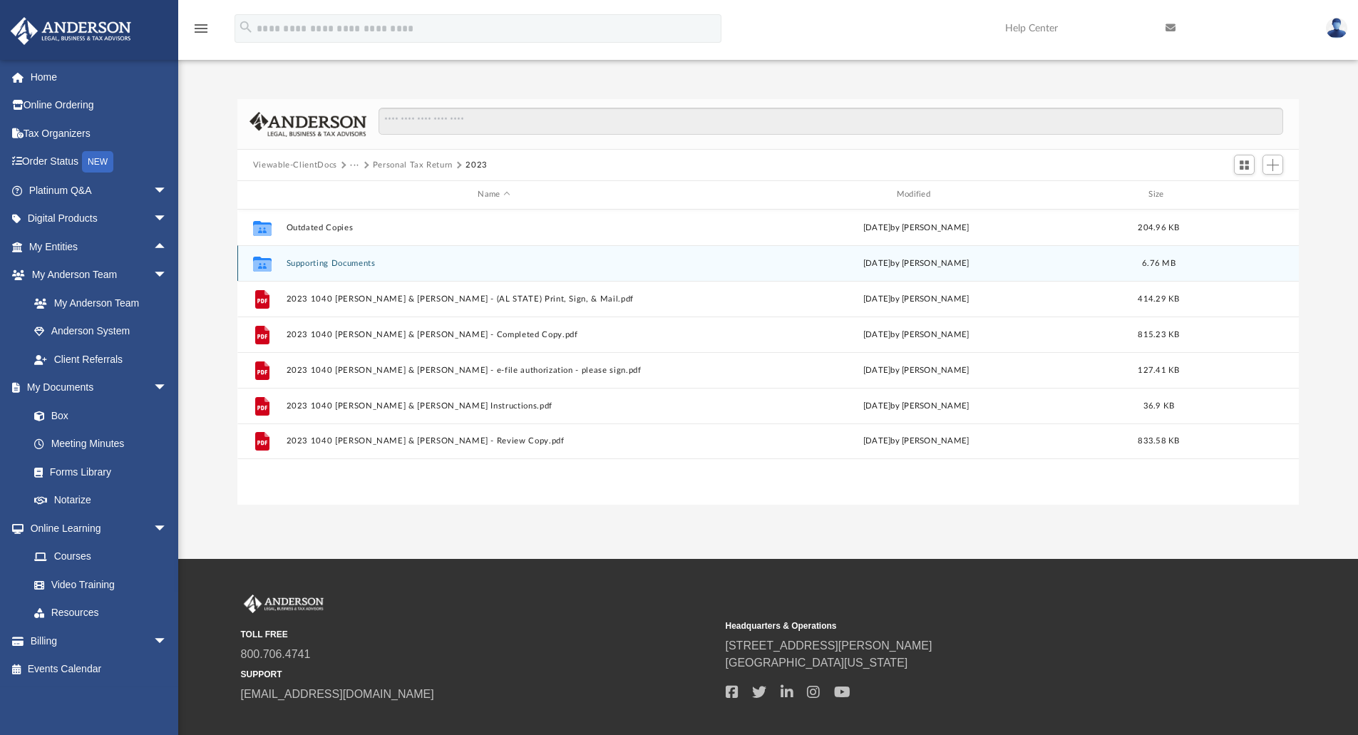
click at [342, 262] on button "Supporting Documents" at bounding box center [494, 263] width 416 height 9
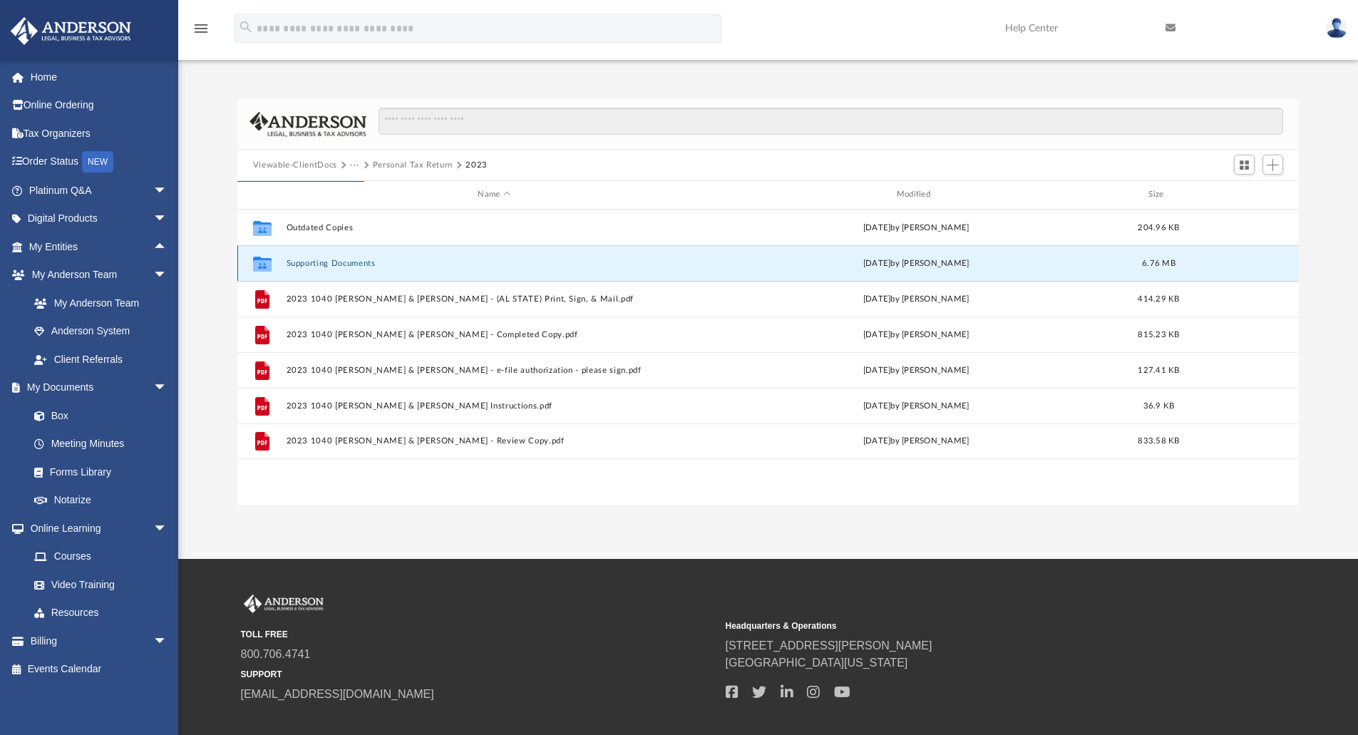
click at [339, 263] on button "Supporting Documents" at bounding box center [494, 263] width 416 height 9
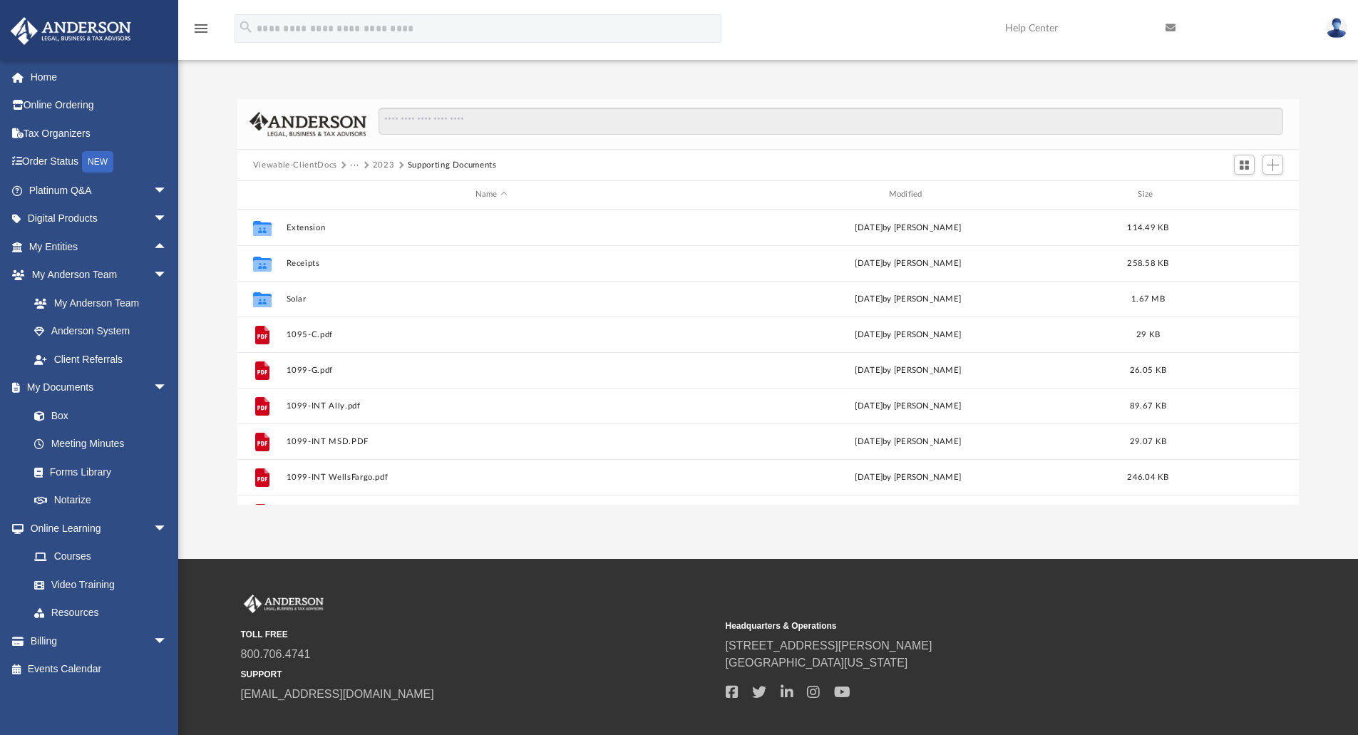
click at [387, 159] on button "2023" at bounding box center [384, 165] width 22 height 13
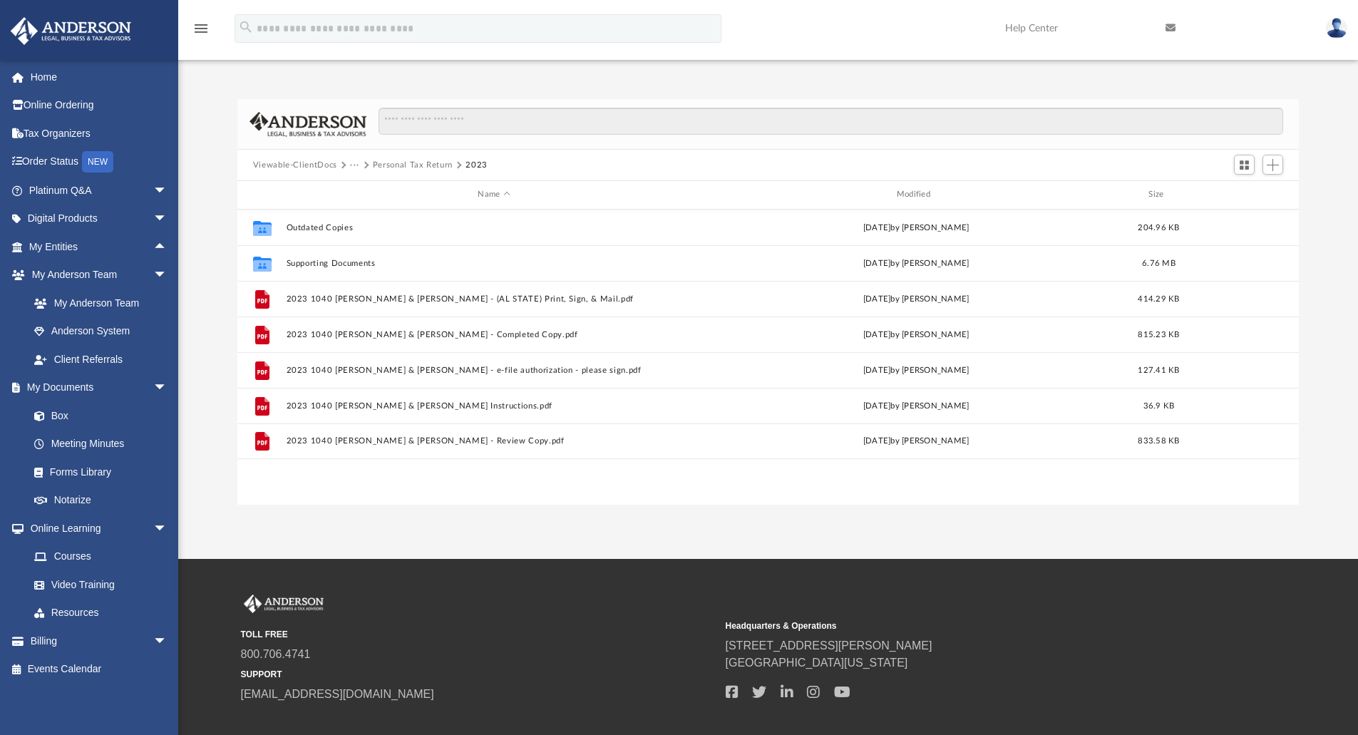
click at [394, 168] on button "Personal Tax Return" at bounding box center [413, 165] width 80 height 13
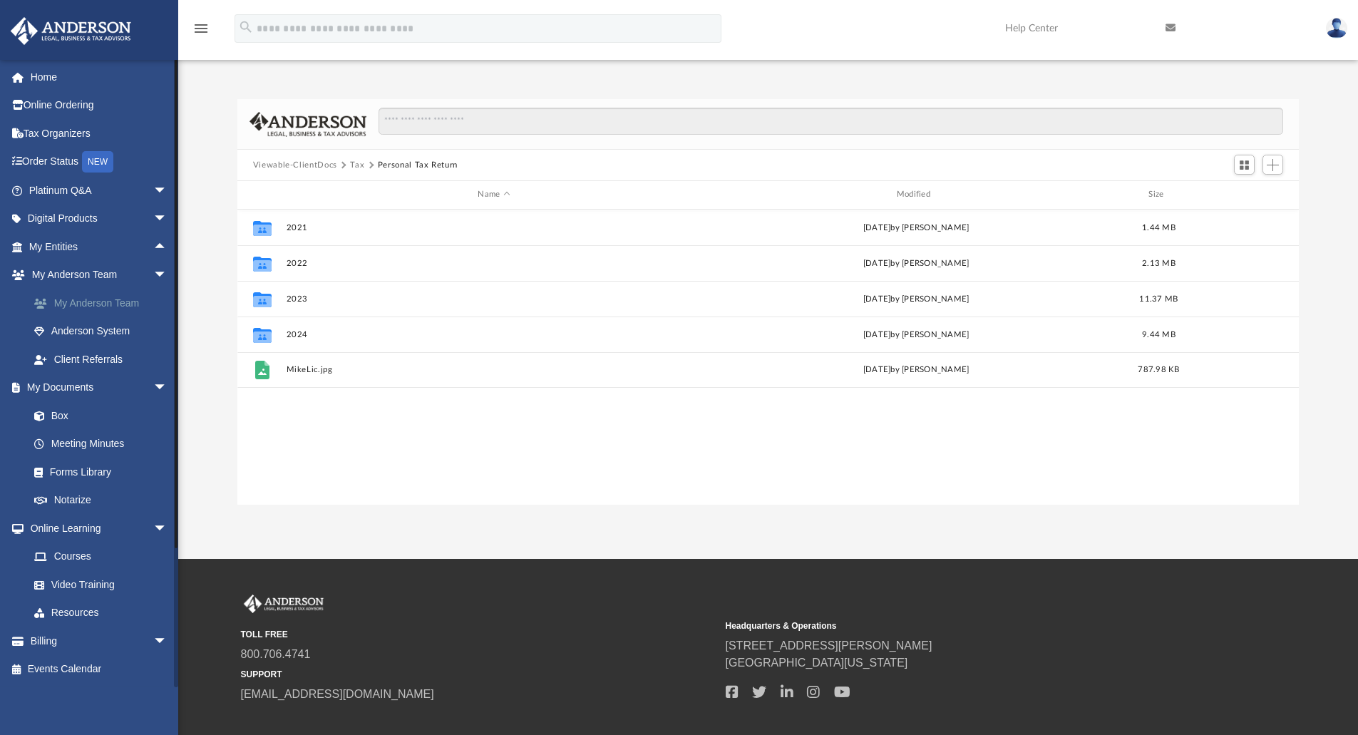
click at [97, 306] on link "My Anderson Team" at bounding box center [104, 303] width 169 height 29
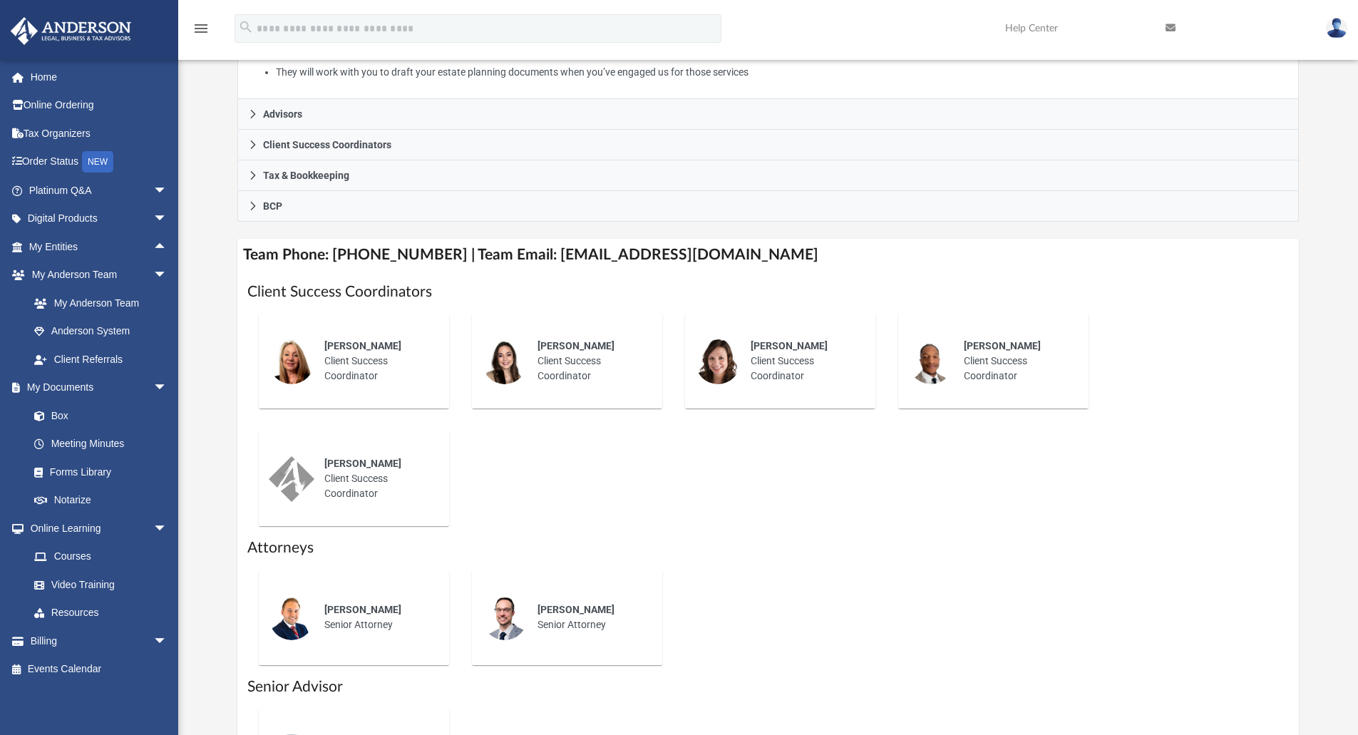
scroll to position [357, 0]
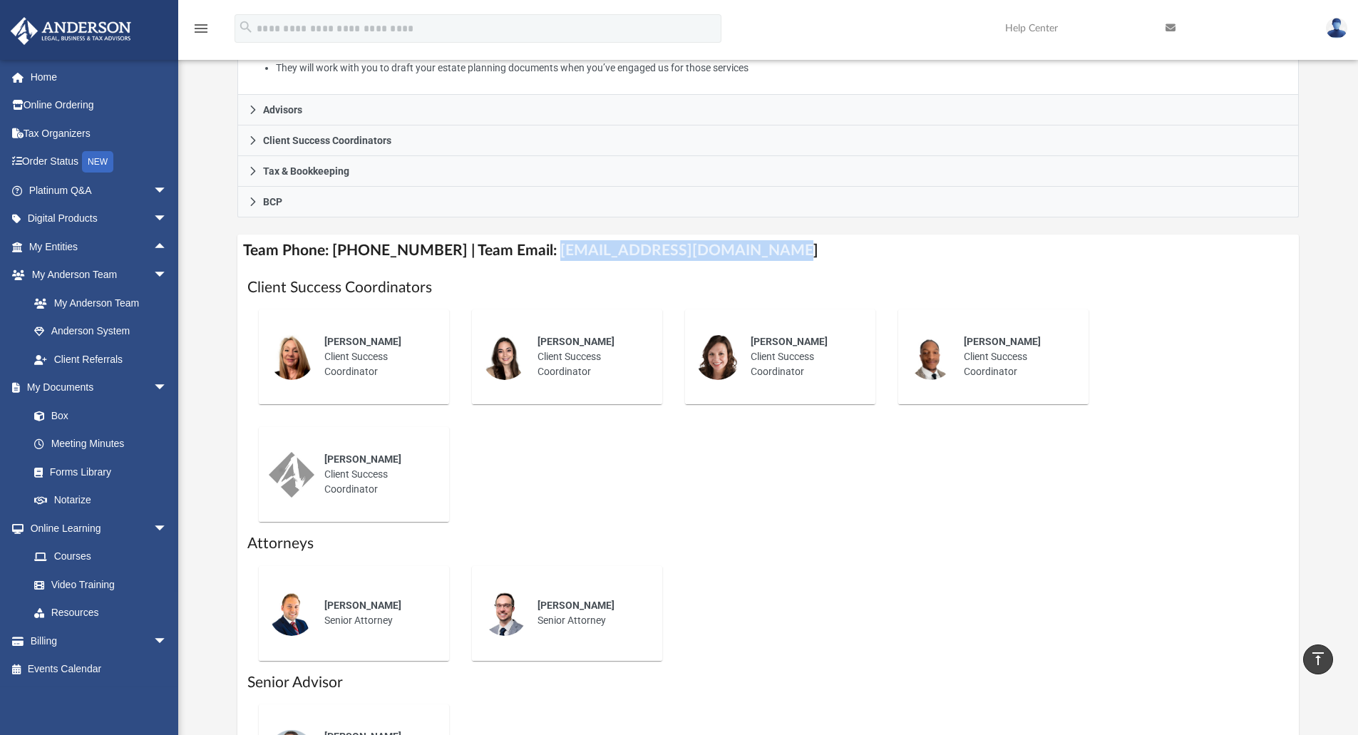
drag, startPoint x: 532, startPoint y: 251, endPoint x: 745, endPoint y: 242, distance: 213.4
click at [745, 242] on h4 "Team Phone: [PHONE_NUMBER] | Team Email: [EMAIL_ADDRESS][DOMAIN_NAME]" at bounding box center [768, 251] width 1063 height 32
copy h4 "[EMAIL_ADDRESS][DOMAIN_NAME]"
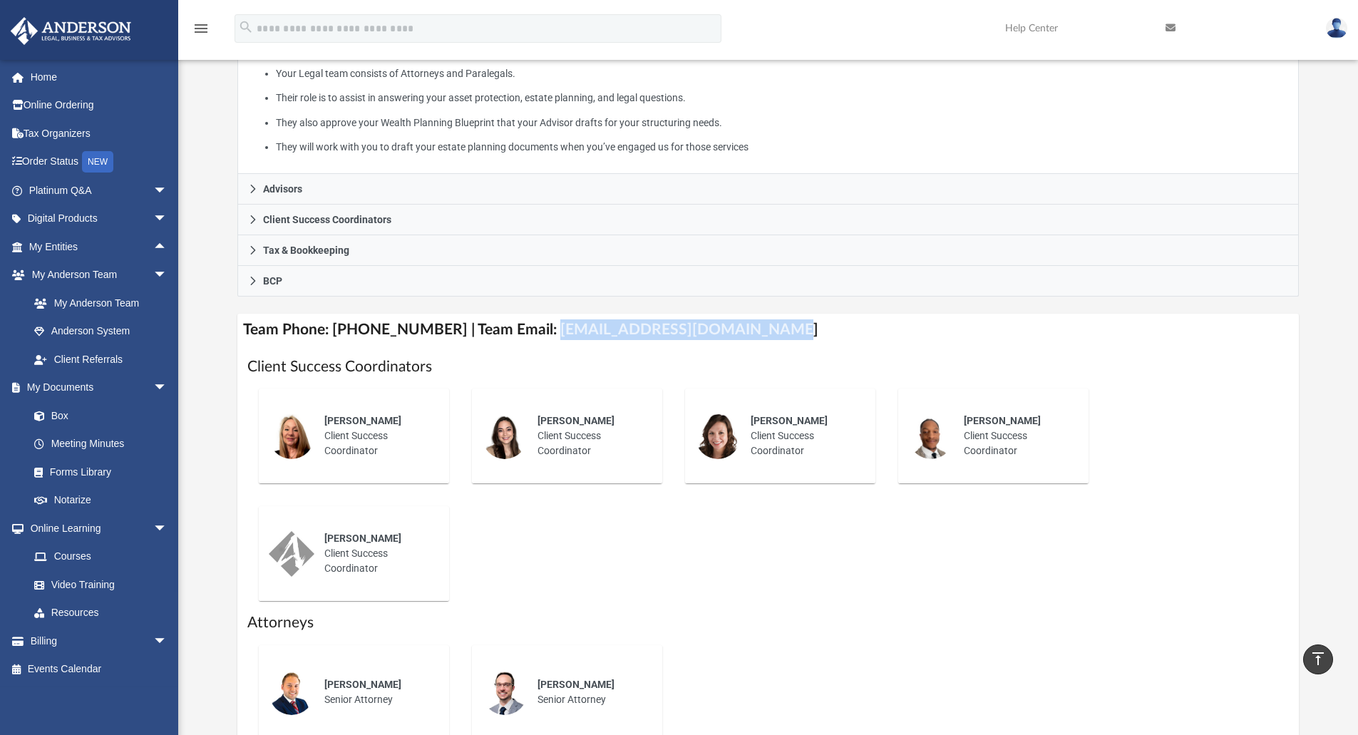
scroll to position [0, 0]
